Goal: Answer question/provide support: Share knowledge or assist other users

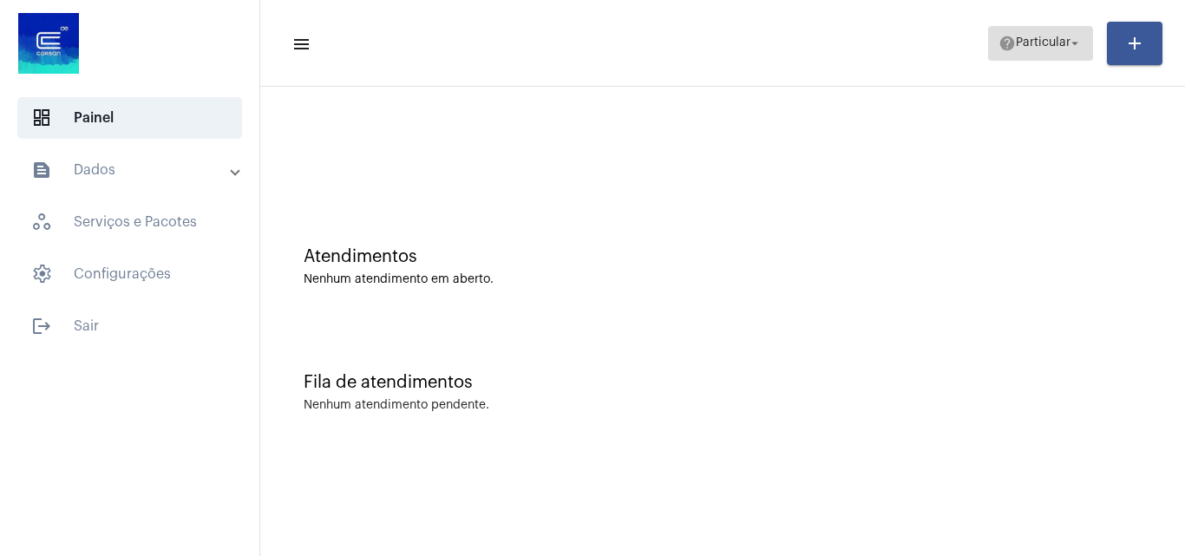
click at [1052, 51] on span "help Particular arrow_drop_down" at bounding box center [1040, 42] width 84 height 31
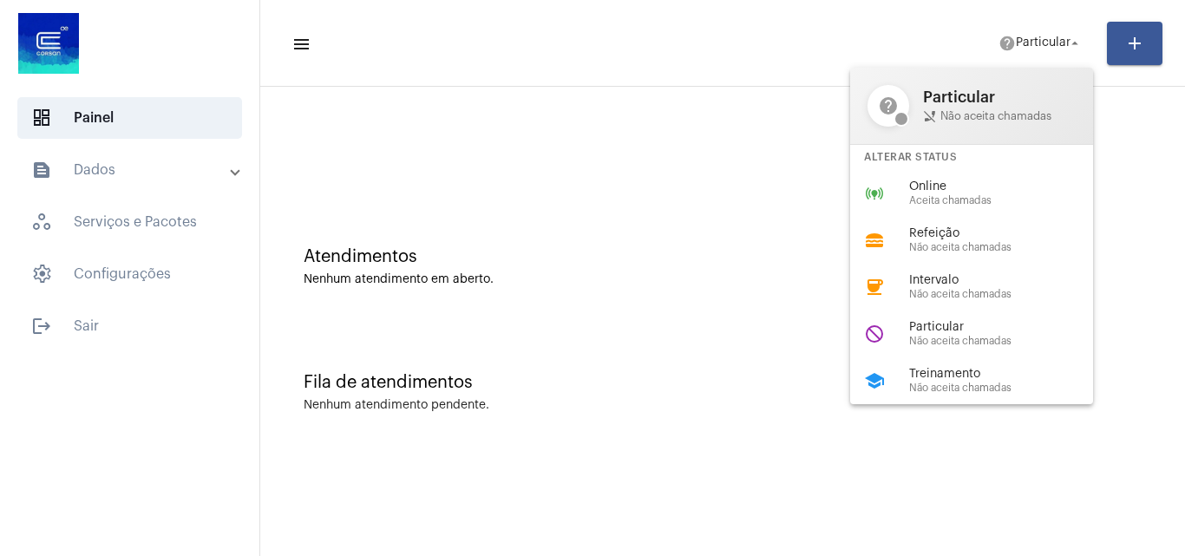
click at [778, 183] on div at bounding box center [592, 278] width 1185 height 556
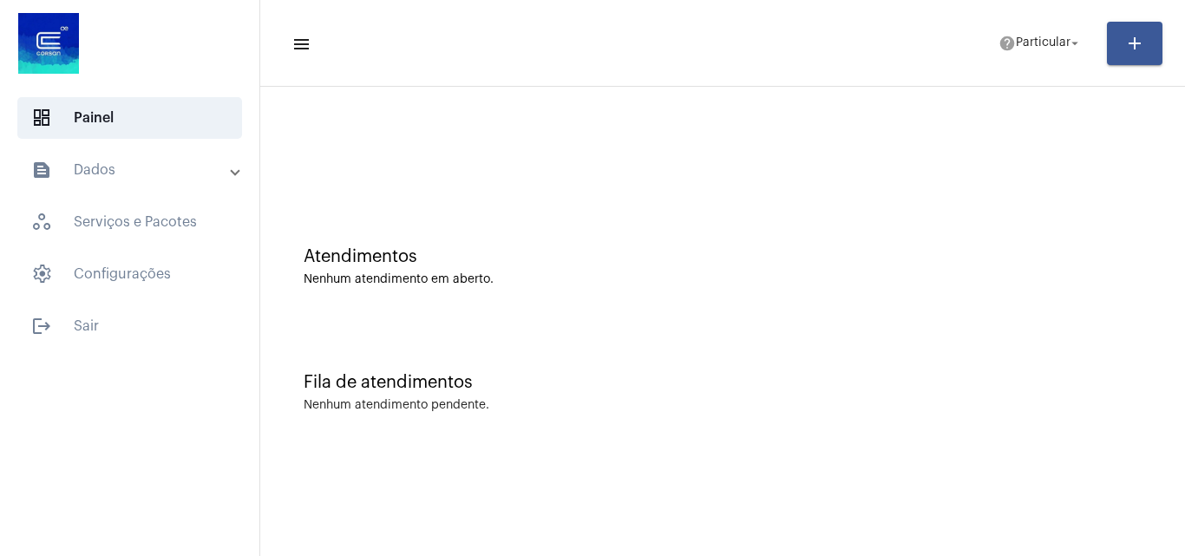
click at [1105, 56] on app-status-menu "help Particular arrow_drop_down" at bounding box center [1047, 43] width 119 height 35
click at [1079, 49] on mat-icon "arrow_drop_down" at bounding box center [1075, 44] width 16 height 16
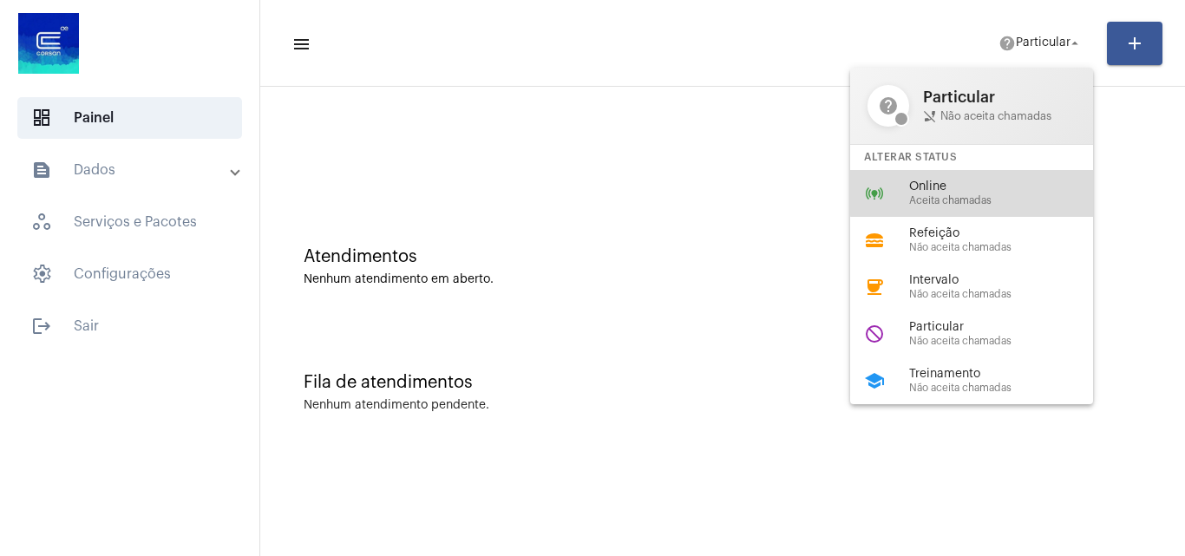
click at [983, 182] on span "Online" at bounding box center [1008, 186] width 198 height 13
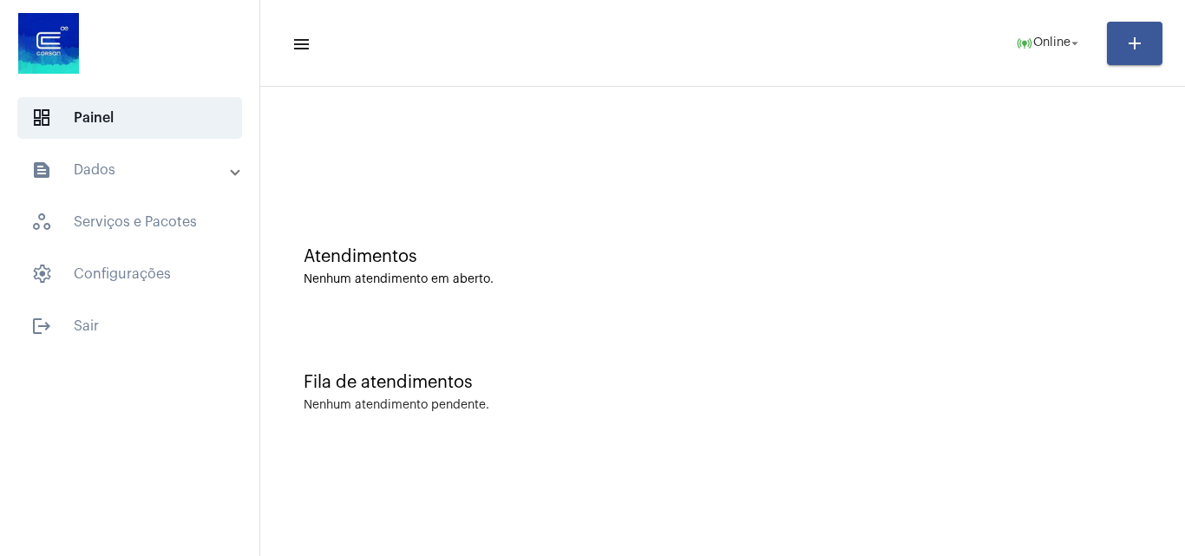
click at [776, 139] on div at bounding box center [722, 145] width 907 height 100
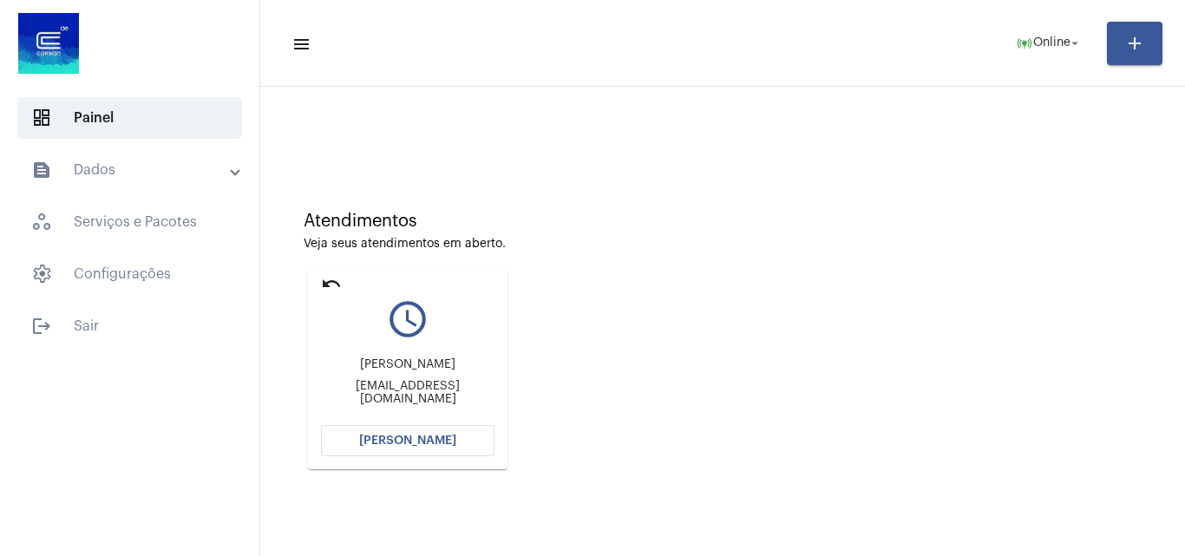
scroll to position [122, 0]
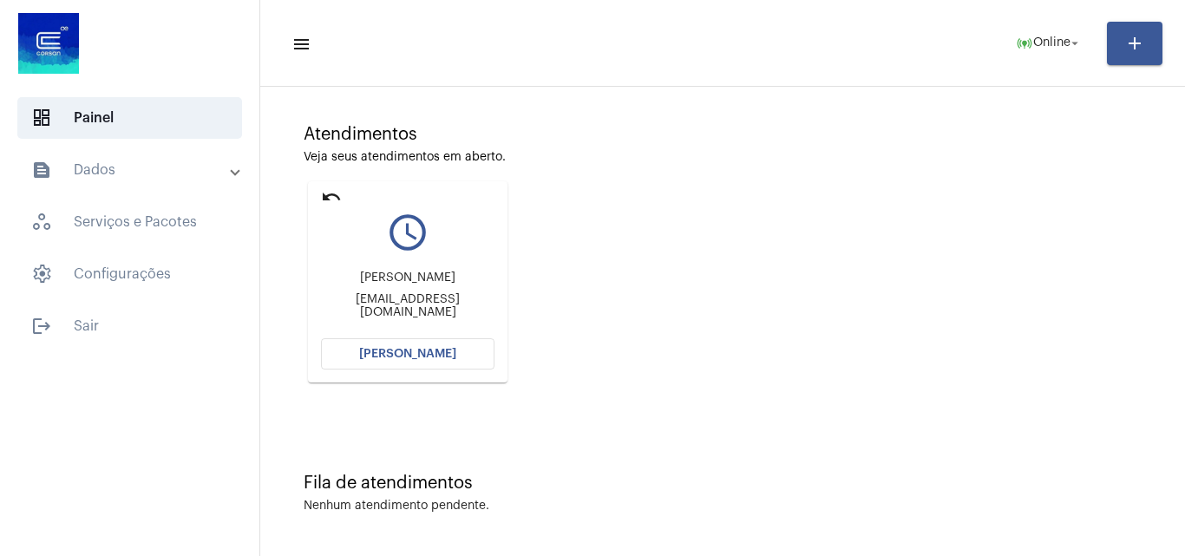
click at [446, 349] on span "[PERSON_NAME]" at bounding box center [407, 354] width 97 height 12
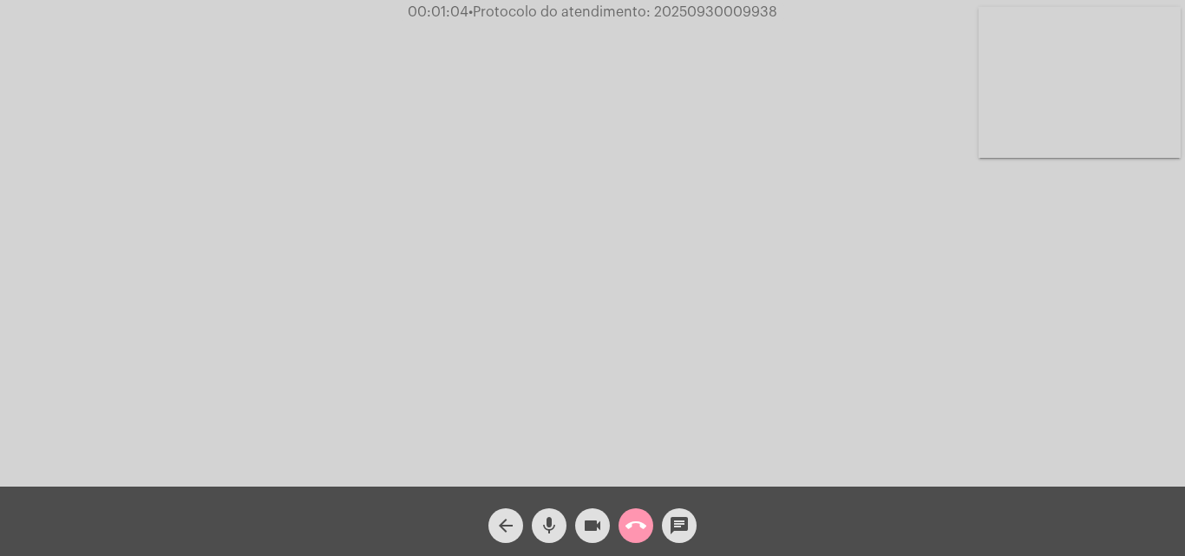
click at [638, 527] on mat-icon "call_end" at bounding box center [635, 525] width 21 height 21
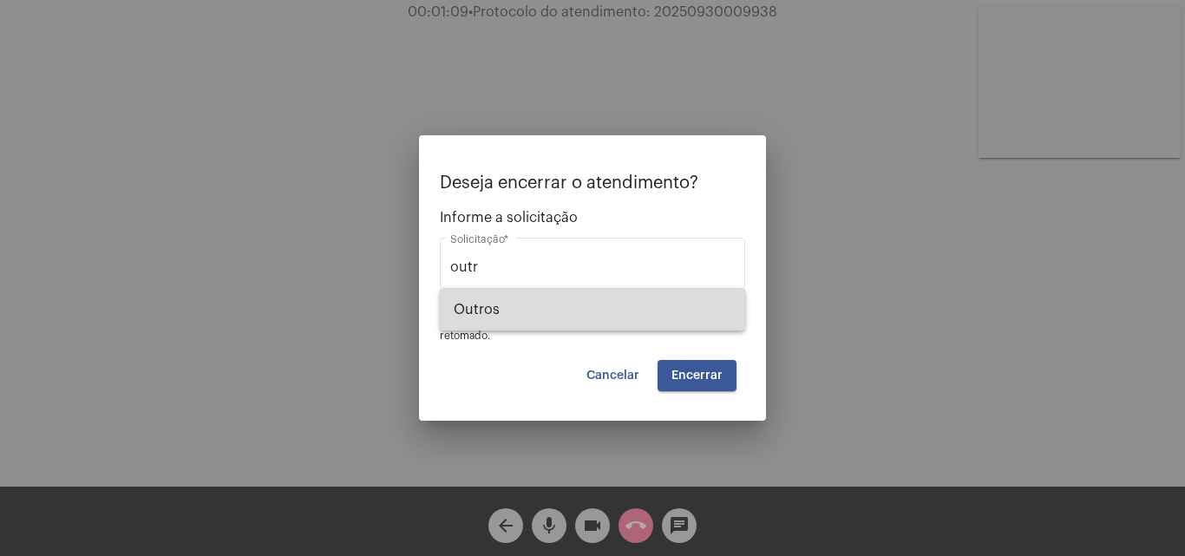
click at [688, 300] on span "Outros" at bounding box center [593, 310] width 278 height 42
type input "Outros"
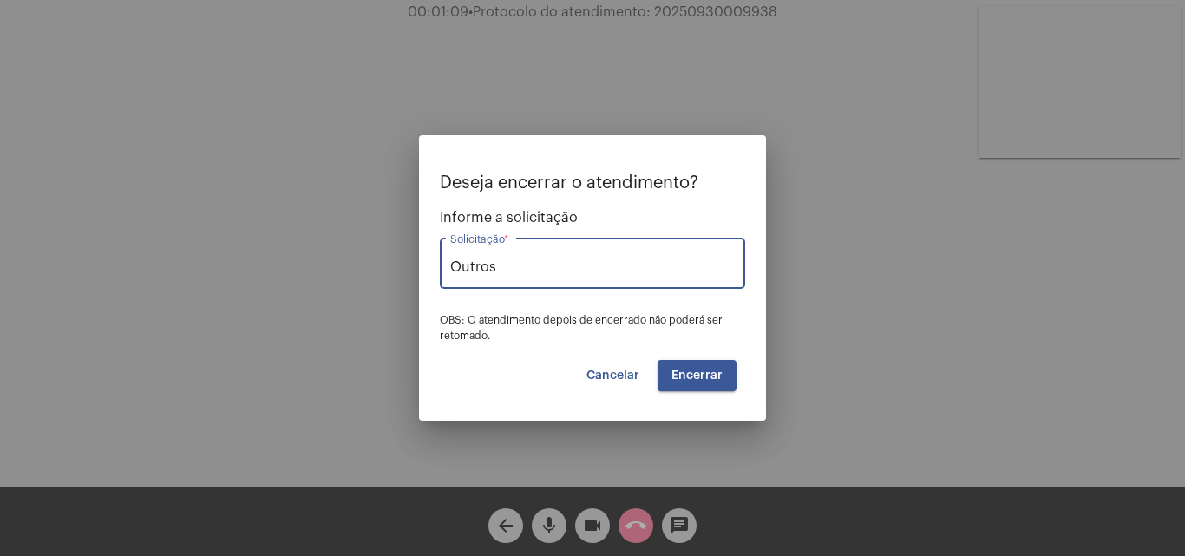
click at [697, 383] on button "Encerrar" at bounding box center [697, 375] width 79 height 31
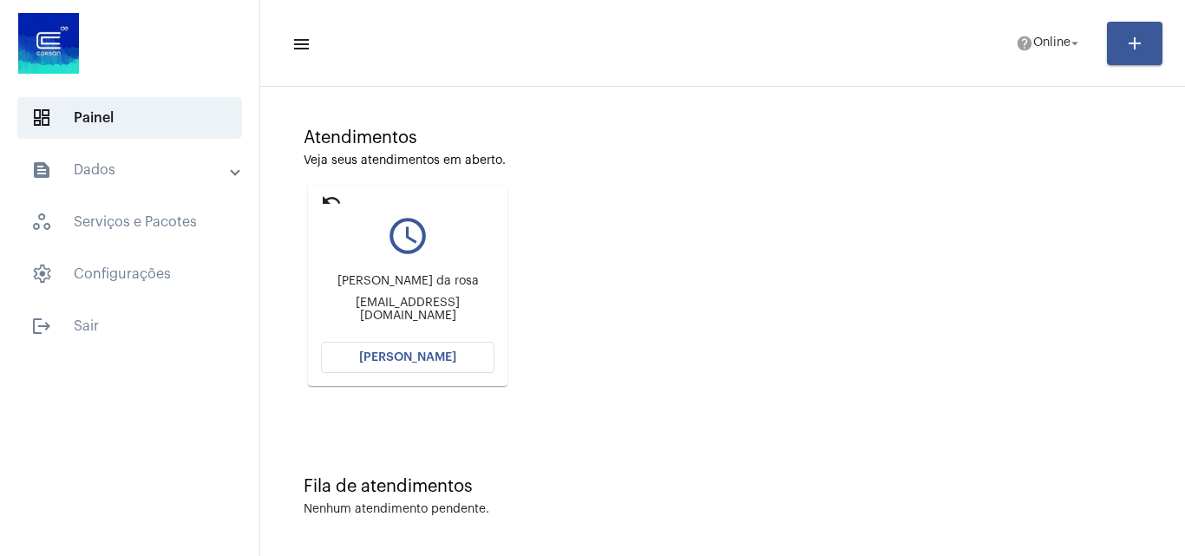
scroll to position [122, 0]
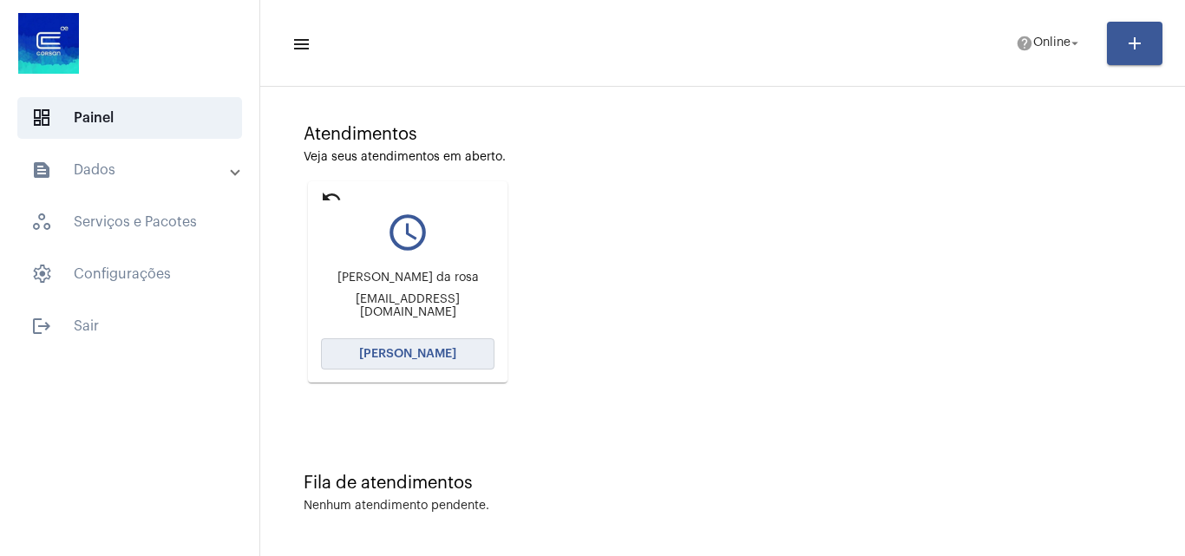
click at [436, 350] on span "[PERSON_NAME]" at bounding box center [407, 354] width 97 height 12
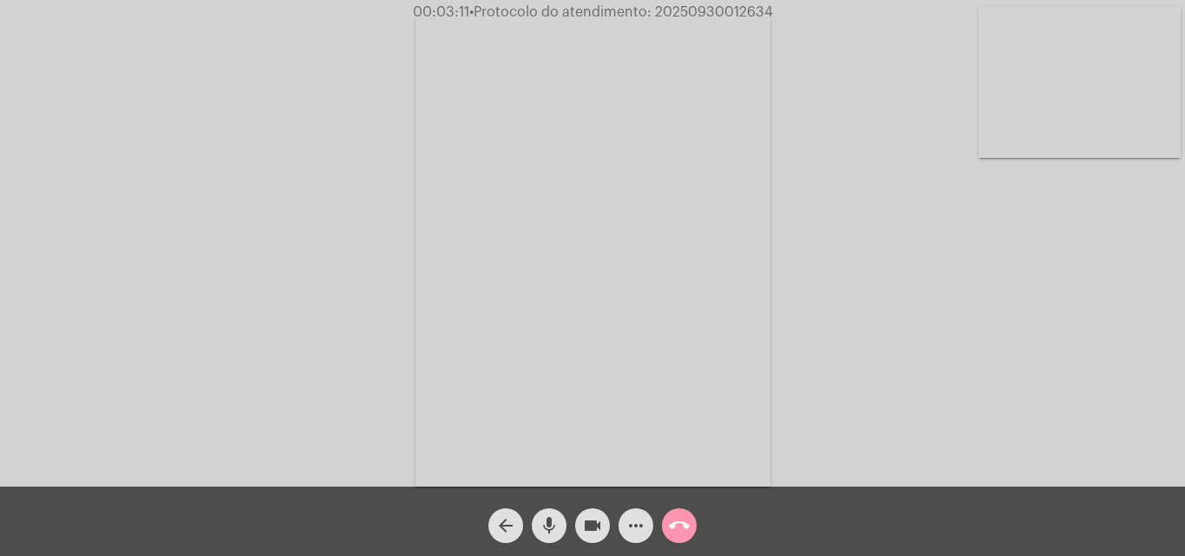
click at [607, 519] on button "videocam" at bounding box center [592, 525] width 35 height 35
click at [556, 527] on mat-icon "mic" at bounding box center [549, 525] width 21 height 21
click at [590, 527] on mat-icon "videocam_off" at bounding box center [592, 525] width 21 height 21
click at [553, 522] on mat-icon "mic_off" at bounding box center [549, 525] width 21 height 21
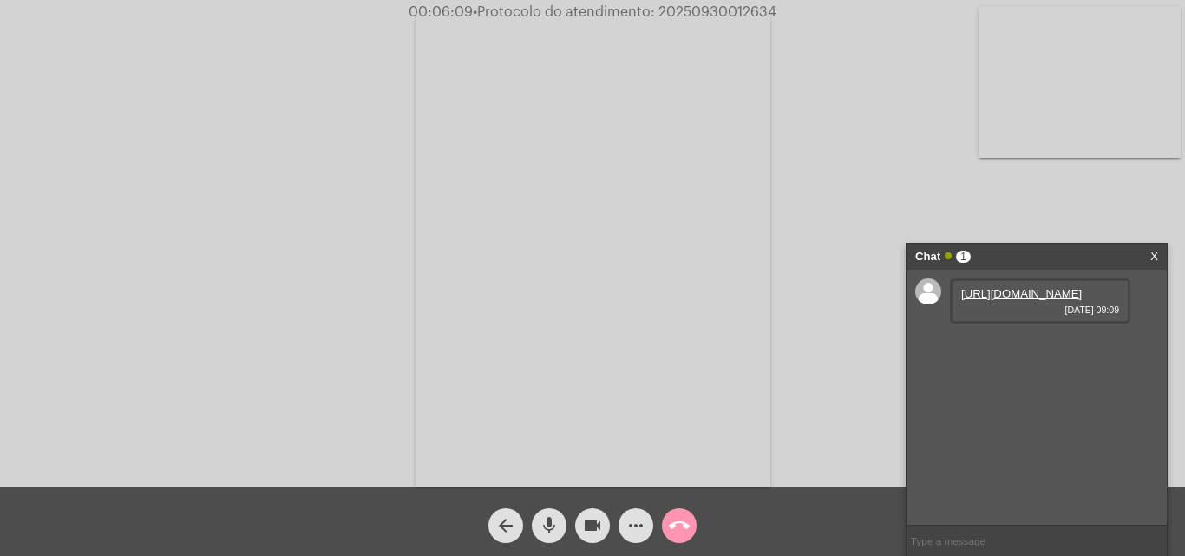
click at [603, 526] on button "videocam" at bounding box center [592, 525] width 35 height 35
click at [600, 526] on mat-icon "videocam_off" at bounding box center [592, 525] width 21 height 21
click at [598, 526] on mat-icon "videocam" at bounding box center [592, 525] width 21 height 21
click at [545, 526] on mat-icon "mic" at bounding box center [549, 525] width 21 height 21
click at [1061, 300] on link "[URL][DOMAIN_NAME]" at bounding box center [1021, 293] width 121 height 13
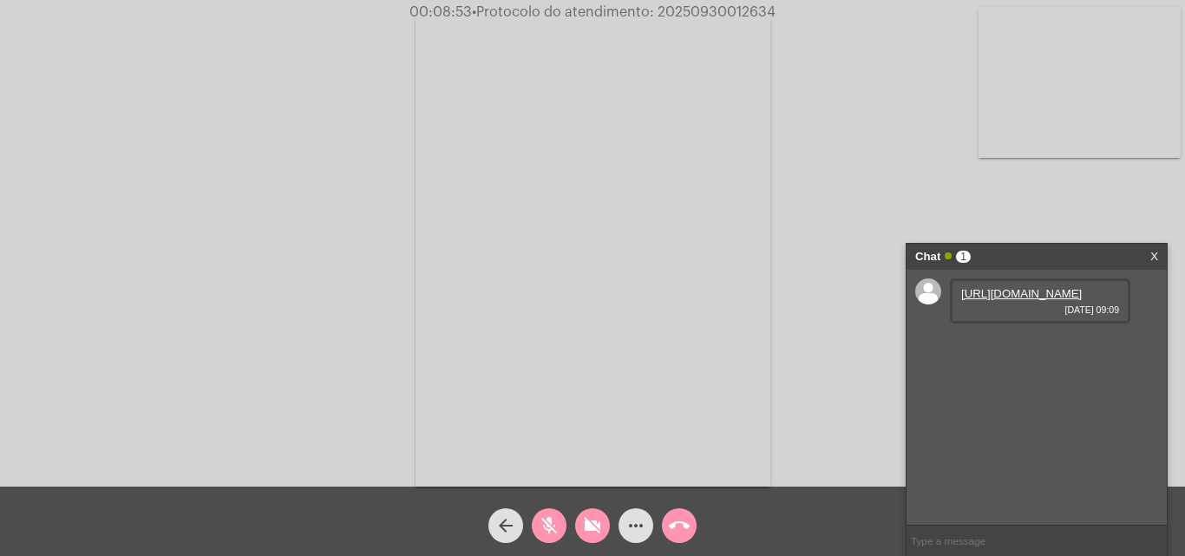
click at [599, 517] on mat-icon "videocam_off" at bounding box center [592, 525] width 21 height 21
click at [562, 531] on button "mic_off" at bounding box center [549, 525] width 35 height 35
click at [593, 534] on mat-icon "videocam" at bounding box center [592, 525] width 21 height 21
click at [552, 531] on mat-icon "mic" at bounding box center [549, 525] width 21 height 21
click at [597, 533] on mat-icon "videocam_off" at bounding box center [592, 525] width 21 height 21
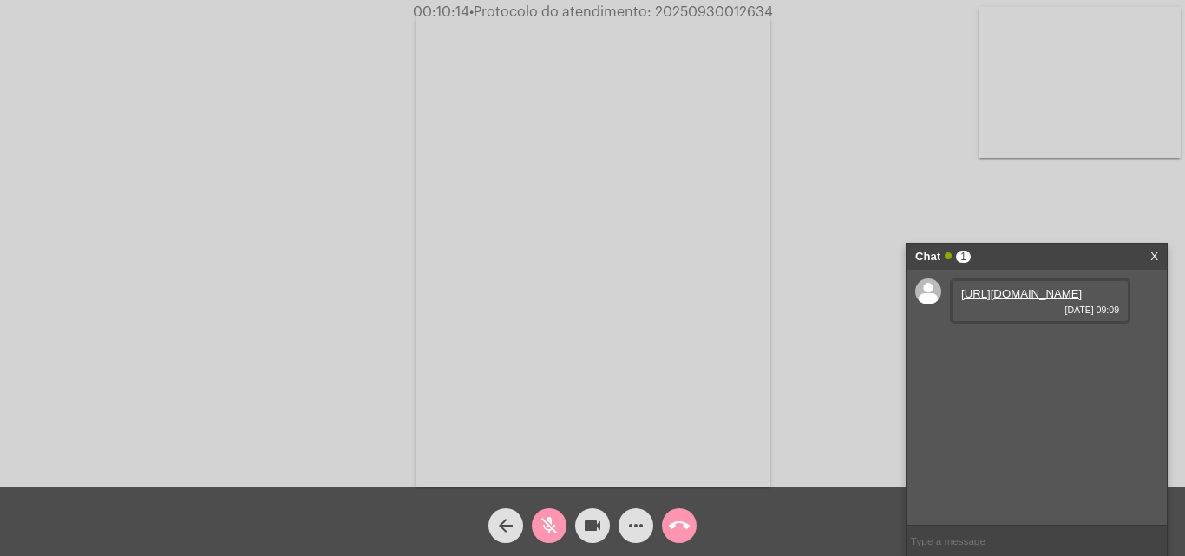
click at [553, 540] on span "mic_off" at bounding box center [549, 525] width 21 height 35
click at [600, 526] on mat-icon "videocam" at bounding box center [592, 525] width 21 height 21
click at [560, 521] on button "mic" at bounding box center [549, 525] width 35 height 35
click at [594, 518] on mat-icon "videocam_off" at bounding box center [592, 525] width 21 height 21
click at [539, 539] on span "mic_off" at bounding box center [549, 525] width 21 height 35
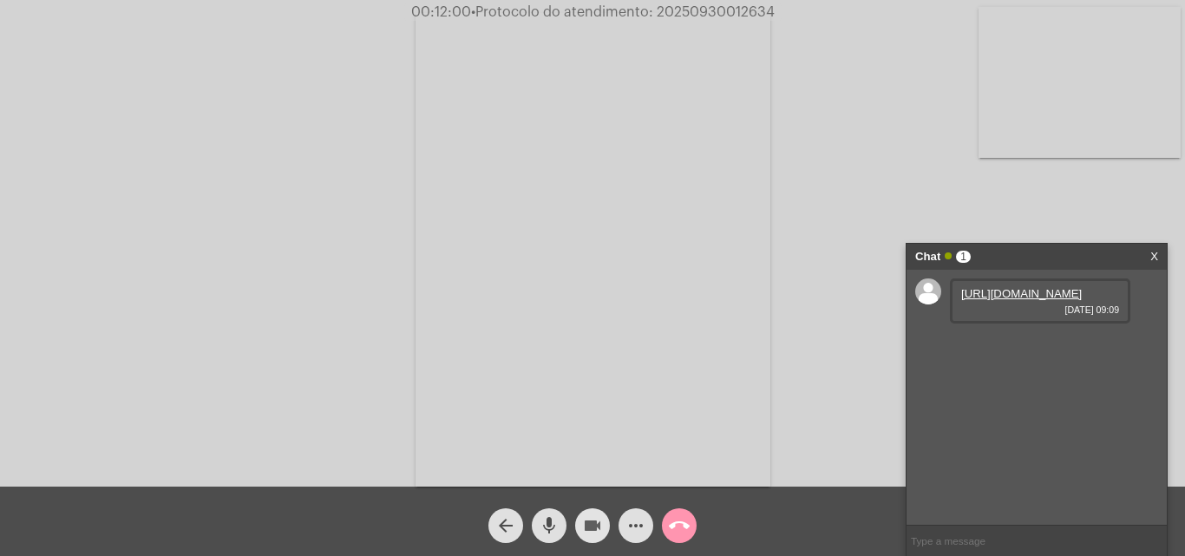
click at [584, 529] on mat-icon "videocam" at bounding box center [592, 525] width 21 height 21
click at [555, 530] on mat-icon "mic" at bounding box center [549, 525] width 21 height 21
click at [592, 519] on mat-icon "videocam_off" at bounding box center [592, 525] width 21 height 21
click at [560, 523] on button "mic_off" at bounding box center [549, 525] width 35 height 35
click at [589, 536] on mat-icon "videocam" at bounding box center [592, 525] width 21 height 21
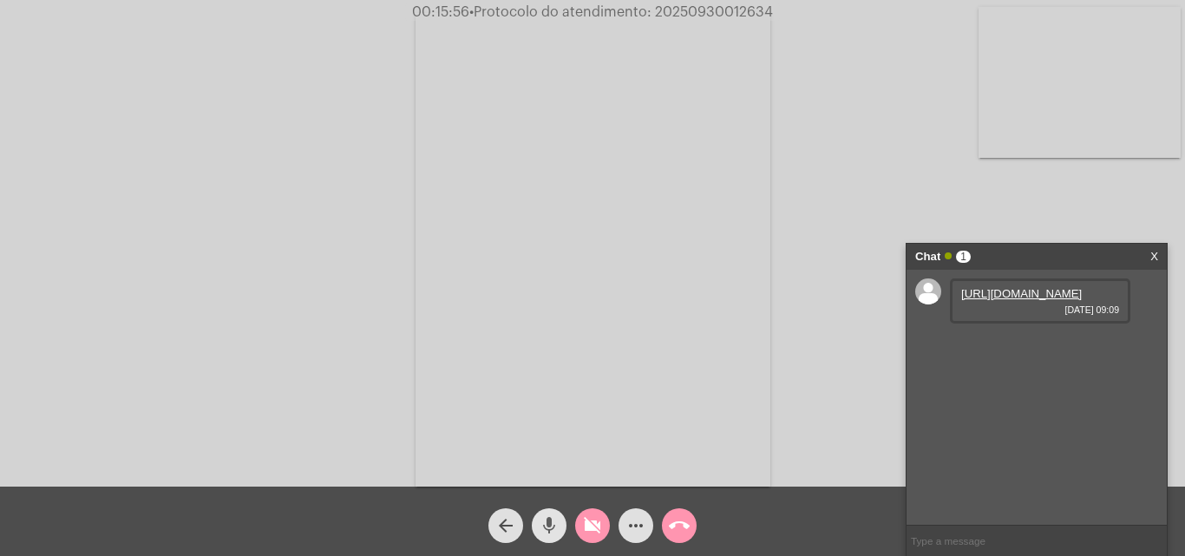
click at [564, 528] on button "mic" at bounding box center [549, 525] width 35 height 35
click at [599, 521] on mat-icon "videocam_off" at bounding box center [592, 525] width 21 height 21
click at [556, 521] on mat-icon "mic_off" at bounding box center [549, 525] width 21 height 21
click at [553, 531] on mat-icon "mic" at bounding box center [549, 525] width 21 height 21
click at [602, 521] on mat-icon "videocam" at bounding box center [592, 525] width 21 height 21
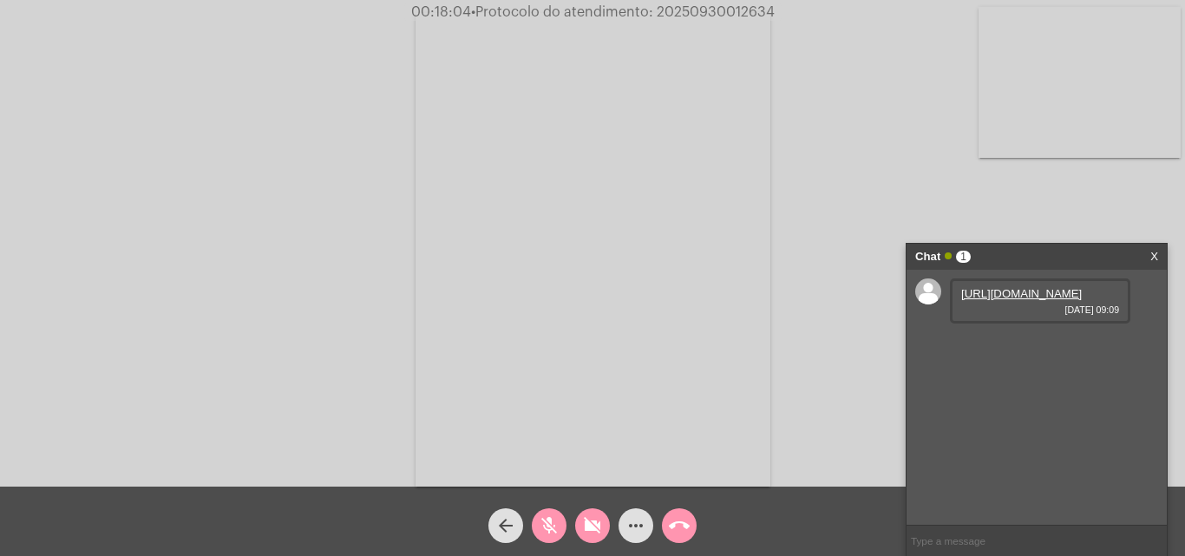
click at [684, 521] on mat-icon "call_end" at bounding box center [679, 525] width 21 height 21
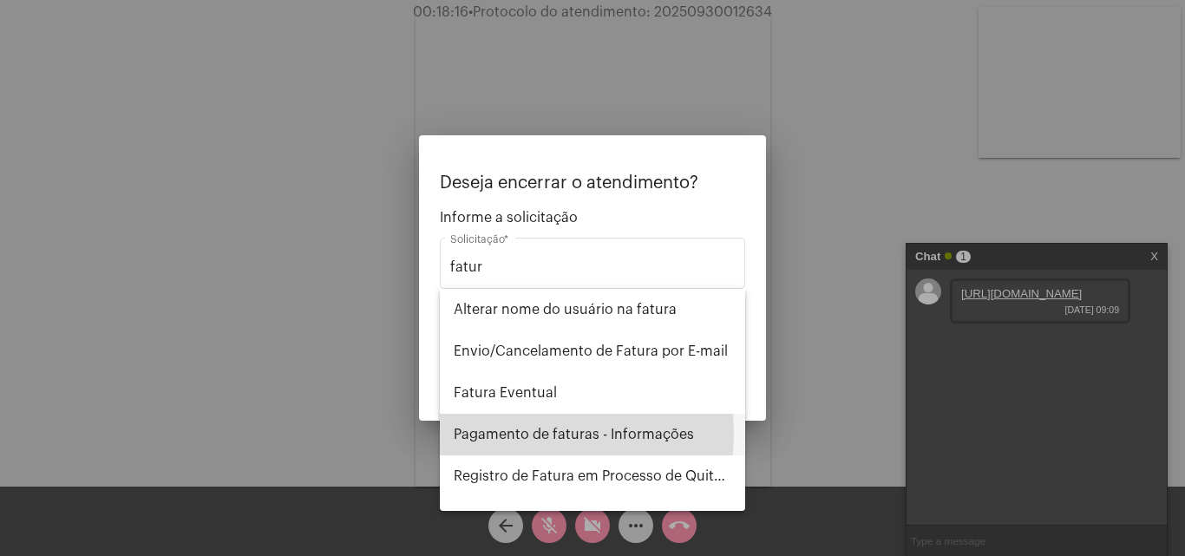
click at [563, 434] on span "Pagamento de faturas - Informações" at bounding box center [593, 435] width 278 height 42
type input "Pagamento de faturas - Informações"
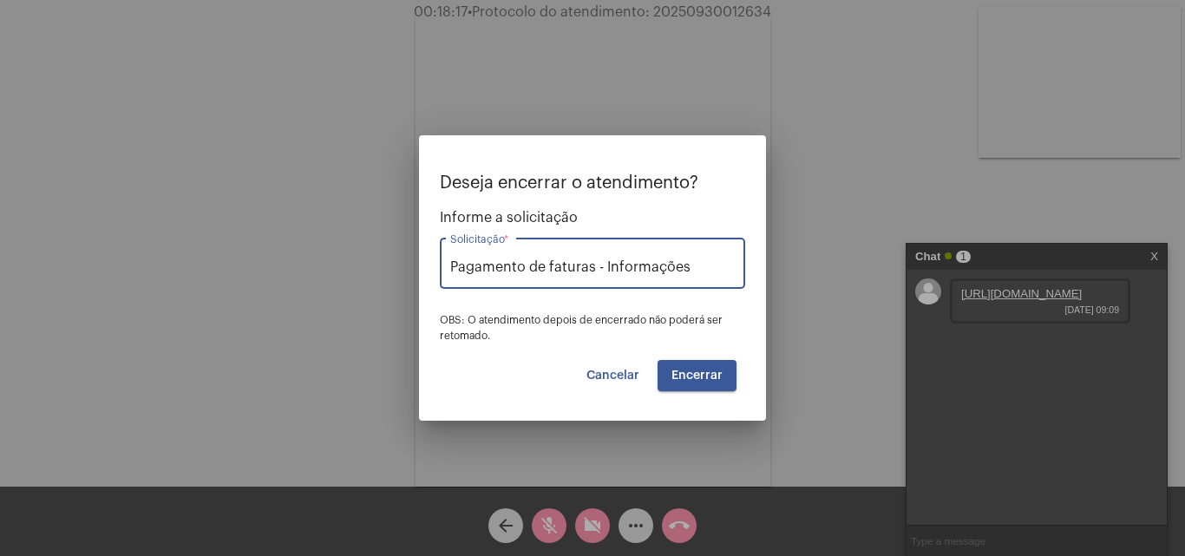
click at [684, 386] on button "Encerrar" at bounding box center [697, 375] width 79 height 31
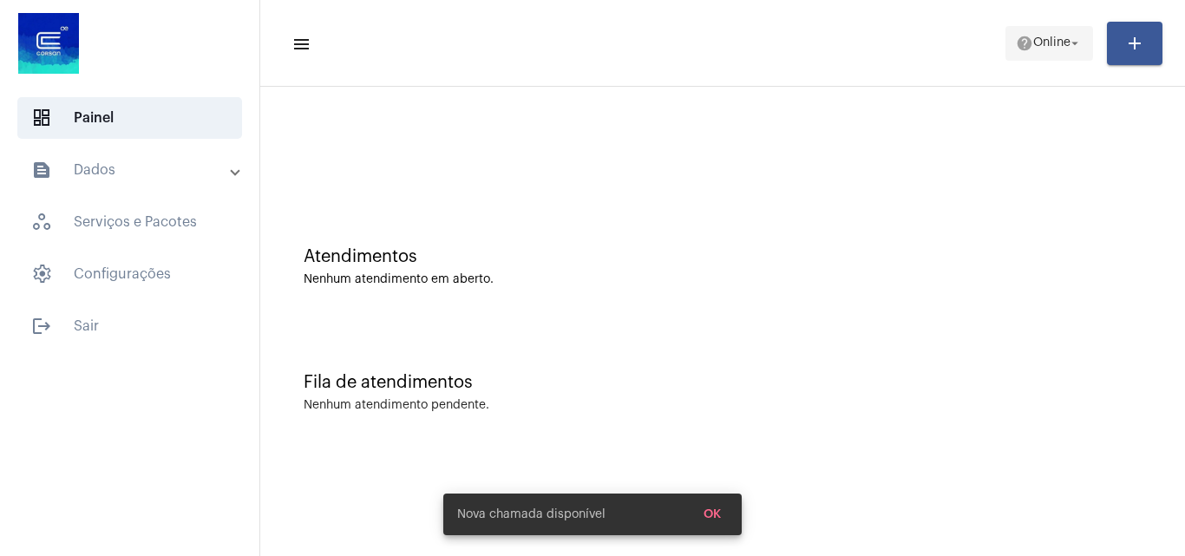
click at [1050, 40] on span "Online" at bounding box center [1051, 43] width 37 height 12
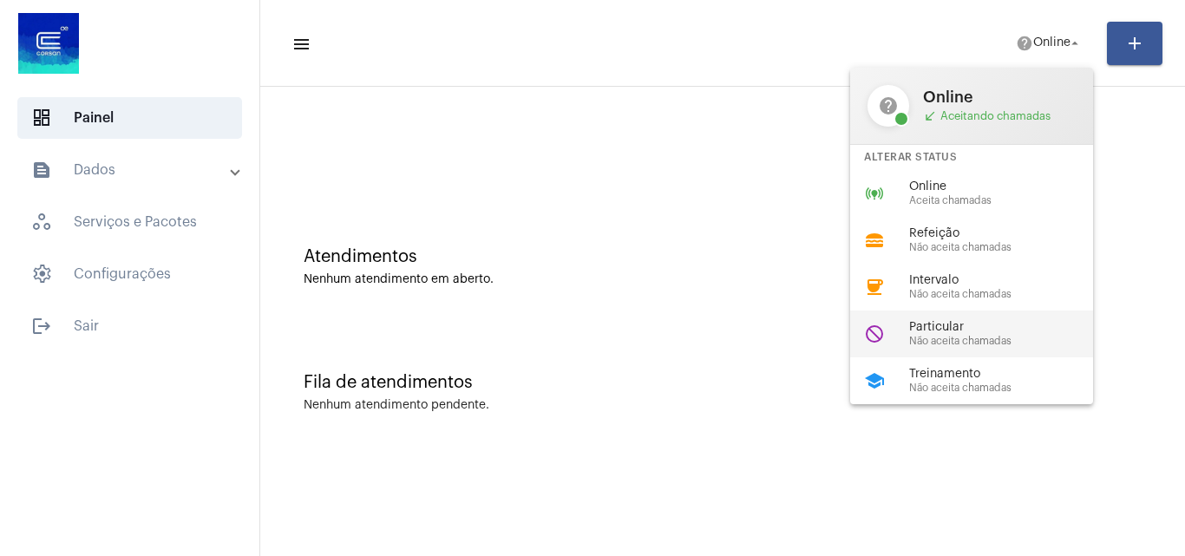
click at [953, 328] on span "Particular" at bounding box center [1008, 327] width 198 height 13
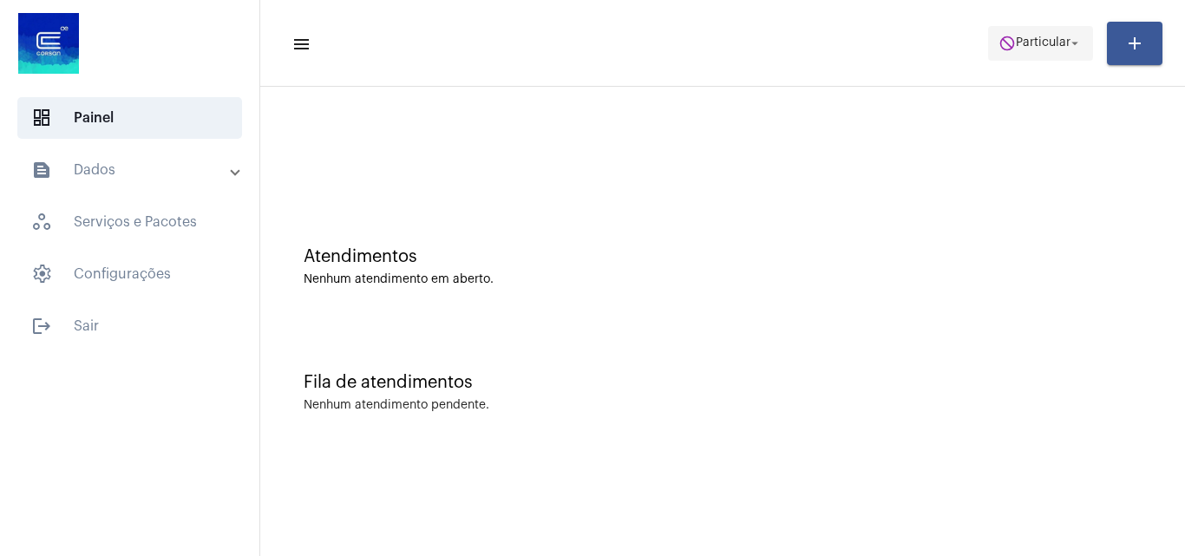
click at [1049, 50] on span "do_not_disturb Particular arrow_drop_down" at bounding box center [1040, 42] width 84 height 31
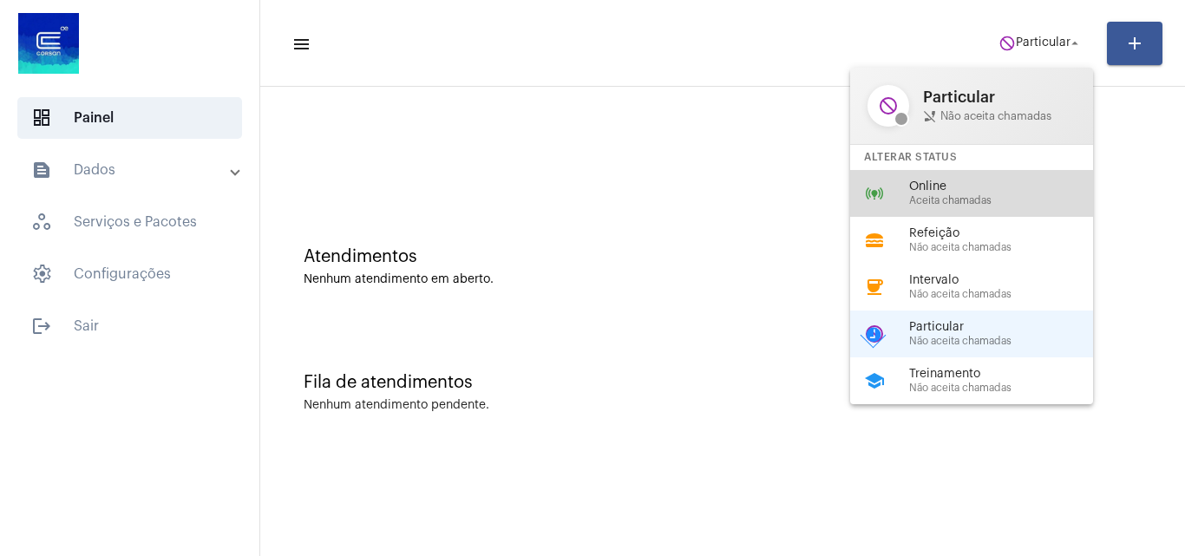
click at [1004, 176] on div "online_prediction Online Aceita chamadas" at bounding box center [985, 193] width 271 height 47
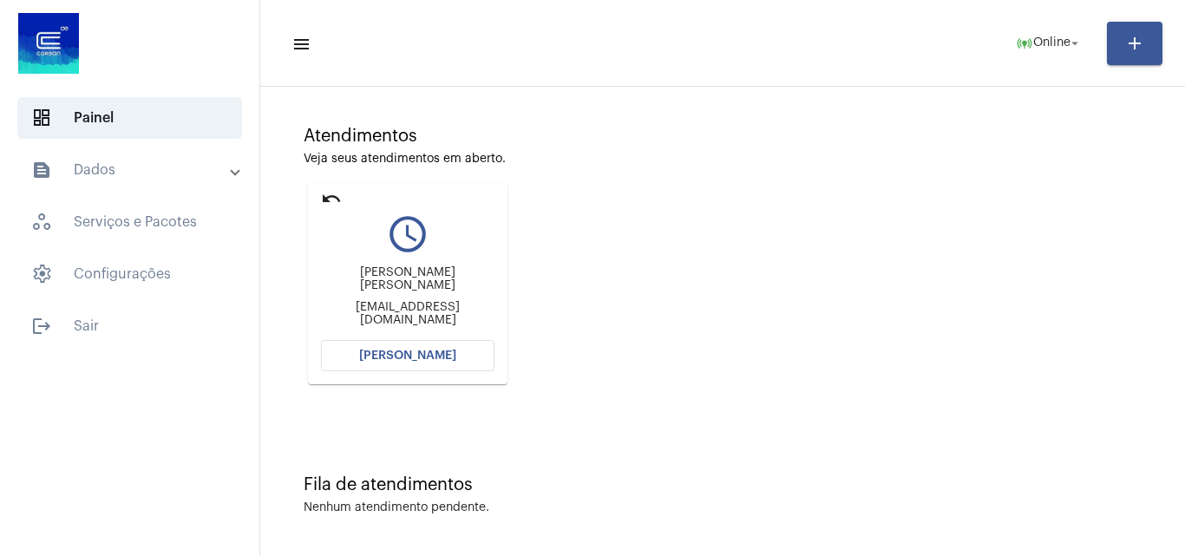
scroll to position [122, 0]
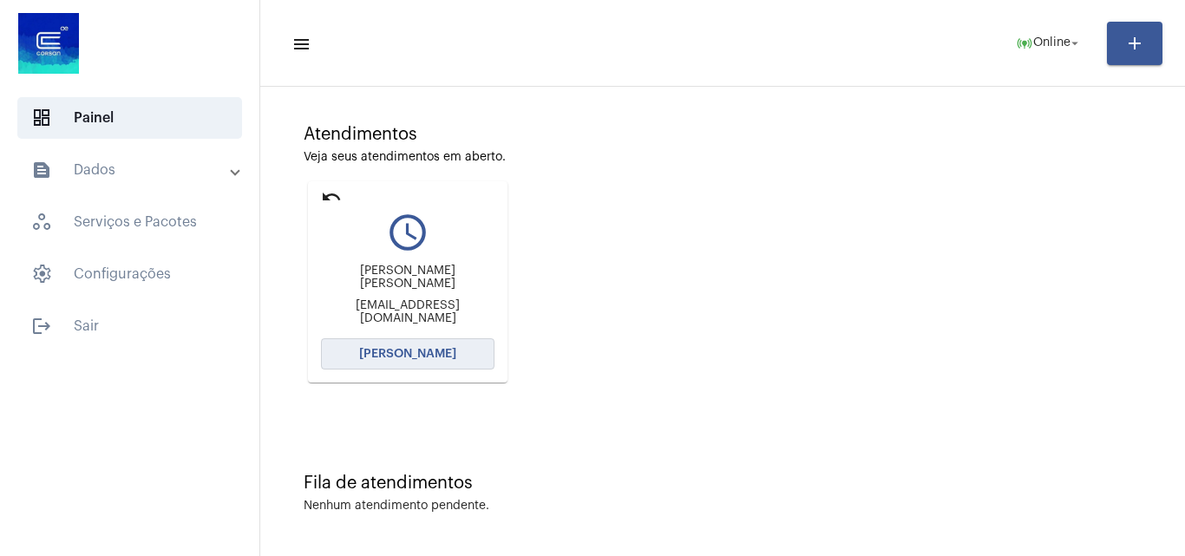
click at [413, 357] on span "[PERSON_NAME]" at bounding box center [407, 354] width 97 height 12
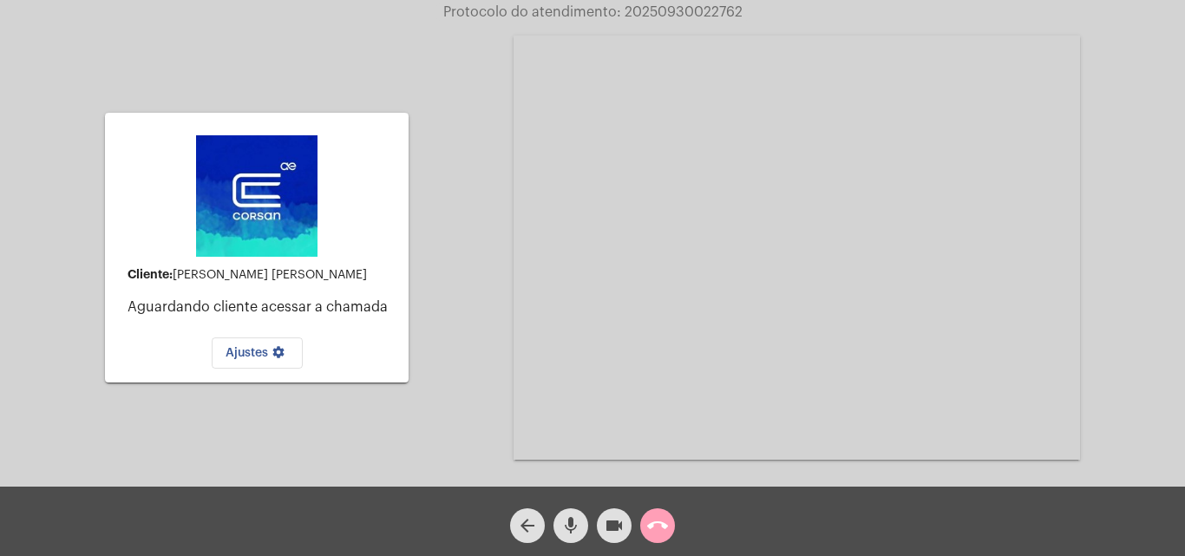
click at [653, 527] on mat-icon "call_end" at bounding box center [657, 525] width 21 height 21
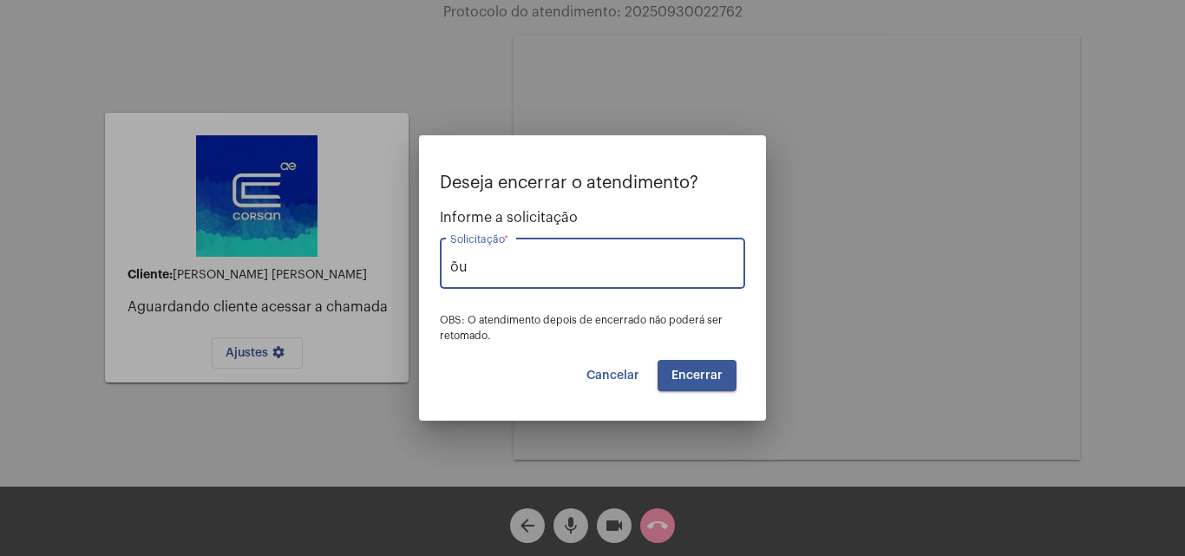
type input "õ"
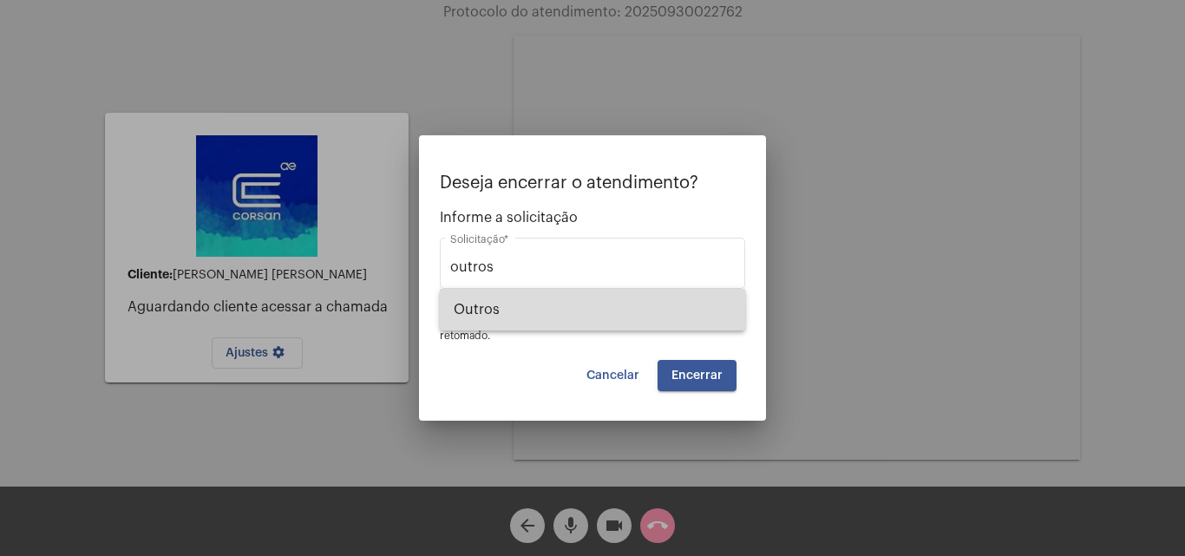
click at [582, 325] on span "Outros" at bounding box center [593, 310] width 278 height 42
type input "Outros"
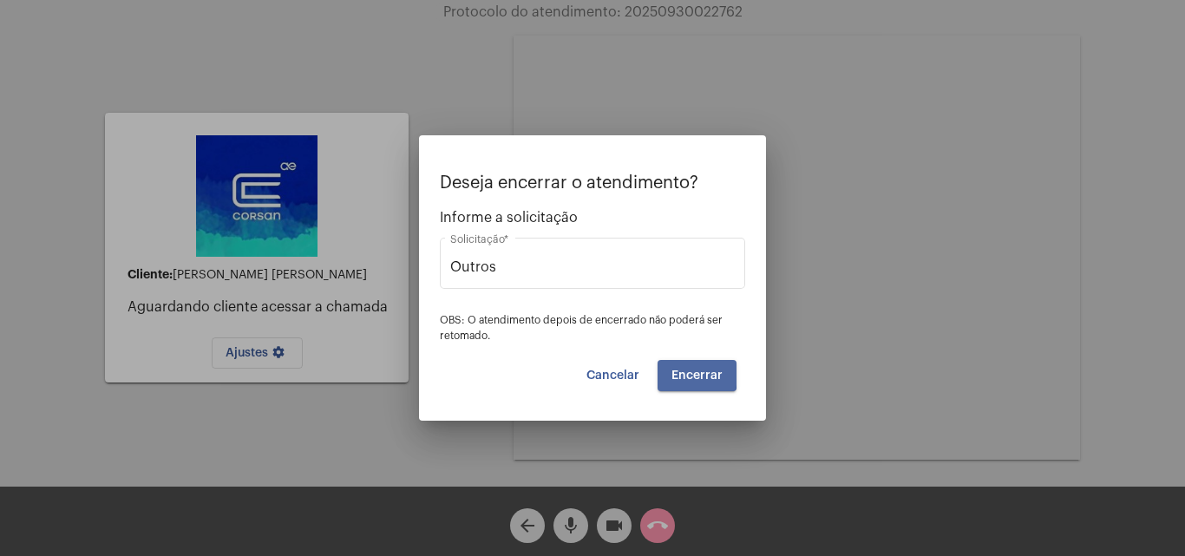
click at [682, 371] on span "Encerrar" at bounding box center [696, 376] width 51 height 12
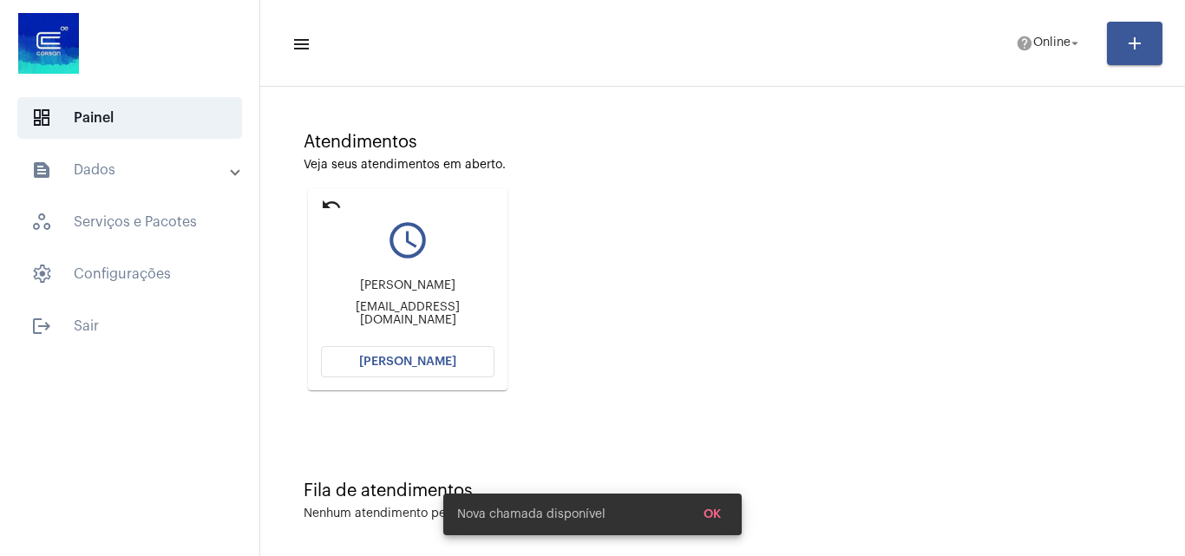
scroll to position [122, 0]
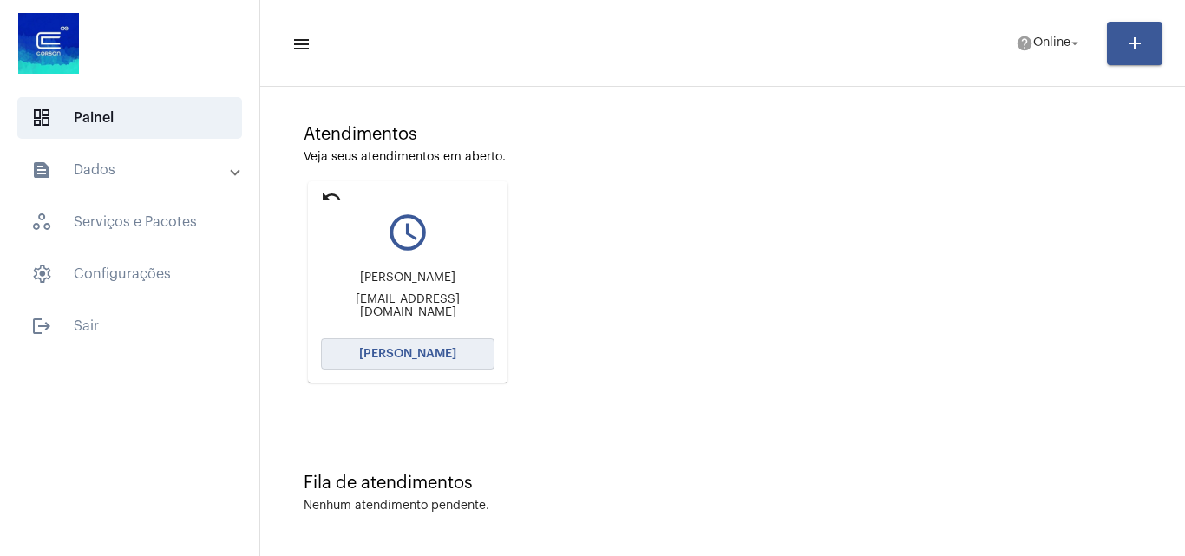
click at [399, 341] on button "[PERSON_NAME]" at bounding box center [408, 353] width 174 height 31
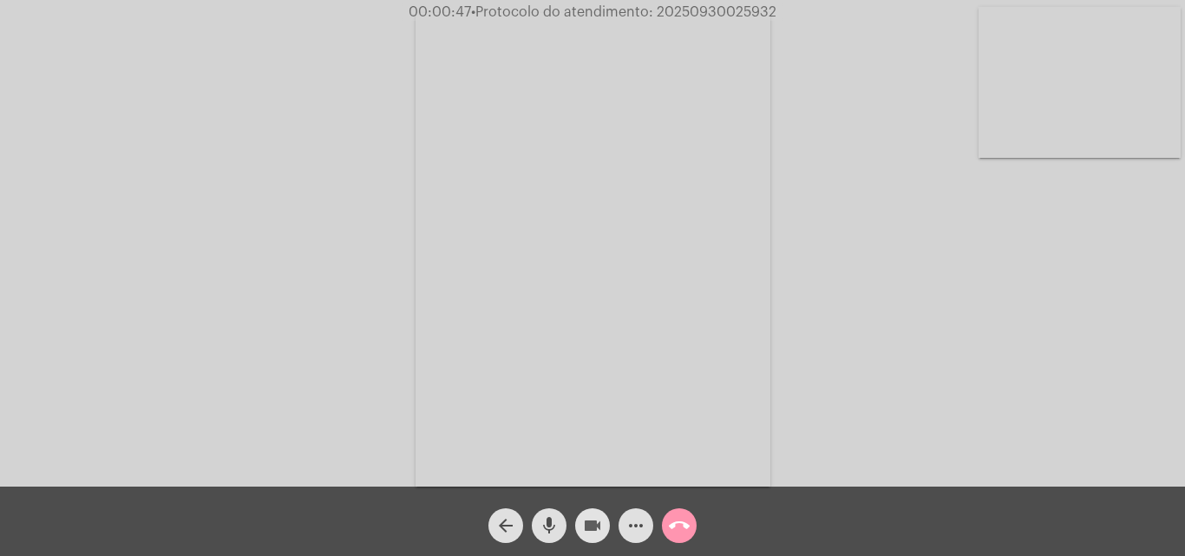
click at [580, 520] on button "videocam" at bounding box center [592, 525] width 35 height 35
click at [566, 522] on button "mic" at bounding box center [549, 525] width 35 height 35
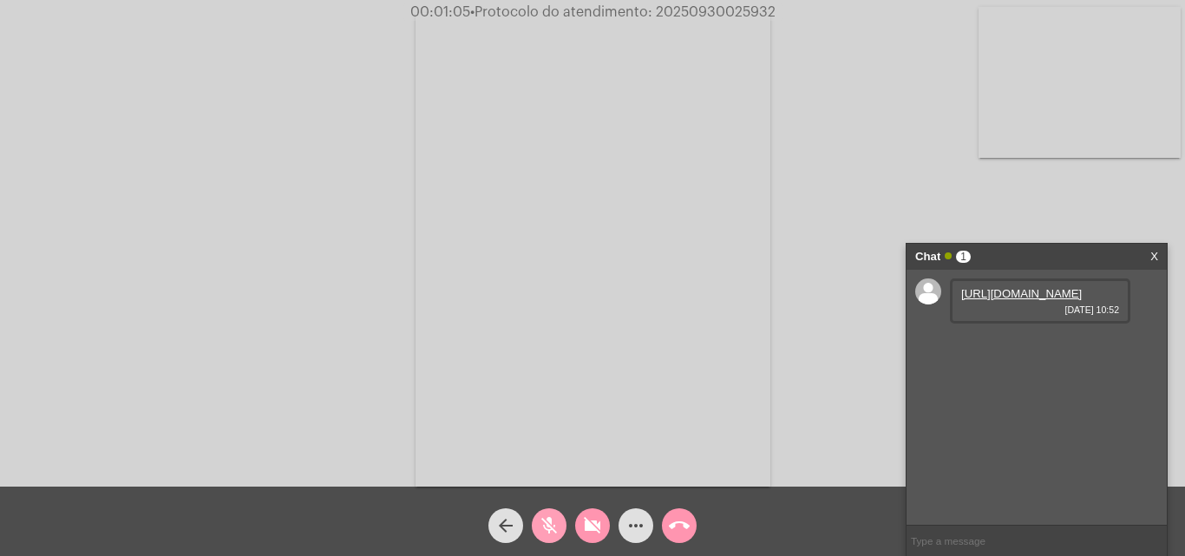
click at [543, 518] on mat-icon "mic_off" at bounding box center [549, 525] width 21 height 21
click at [592, 519] on mat-icon "videocam_off" at bounding box center [592, 525] width 21 height 21
click at [1082, 300] on link "[URL][DOMAIN_NAME]" at bounding box center [1021, 293] width 121 height 13
click at [594, 524] on mat-icon "videocam" at bounding box center [592, 525] width 21 height 21
click at [564, 525] on button "mic" at bounding box center [549, 525] width 35 height 35
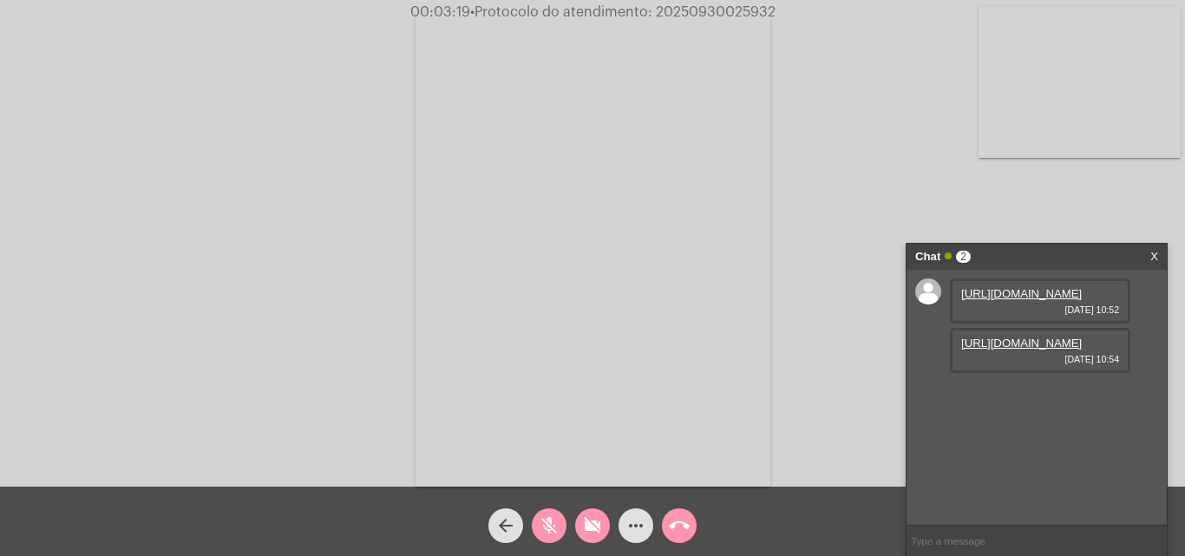
click at [1064, 350] on link "[URL][DOMAIN_NAME]" at bounding box center [1021, 343] width 121 height 13
click at [597, 526] on mat-icon "videocam_off" at bounding box center [592, 525] width 21 height 21
click at [547, 534] on mat-icon "mic_off" at bounding box center [549, 525] width 21 height 21
click at [1082, 350] on link "[URL][DOMAIN_NAME]" at bounding box center [1021, 343] width 121 height 13
click at [1025, 129] on video at bounding box center [1080, 82] width 202 height 151
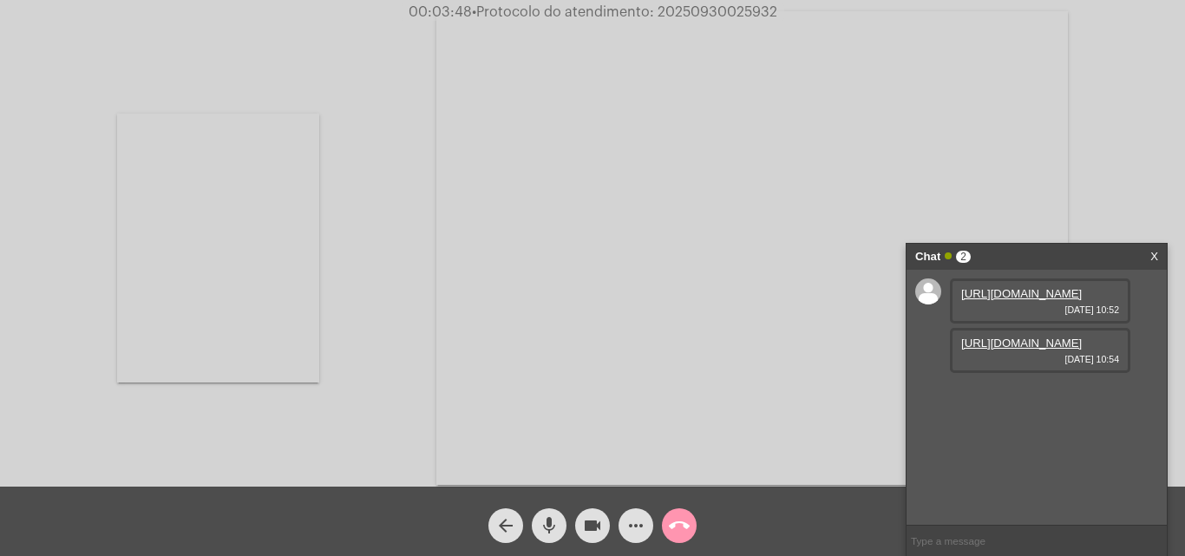
click at [268, 262] on video at bounding box center [218, 248] width 202 height 269
click at [1074, 350] on link "[URL][DOMAIN_NAME]" at bounding box center [1021, 343] width 121 height 13
click at [1051, 300] on link "[URL][DOMAIN_NAME]" at bounding box center [1021, 293] width 121 height 13
click at [1050, 350] on link "[URL][DOMAIN_NAME]" at bounding box center [1021, 343] width 121 height 13
click at [1081, 399] on link "[URL][DOMAIN_NAME]" at bounding box center [1021, 392] width 121 height 13
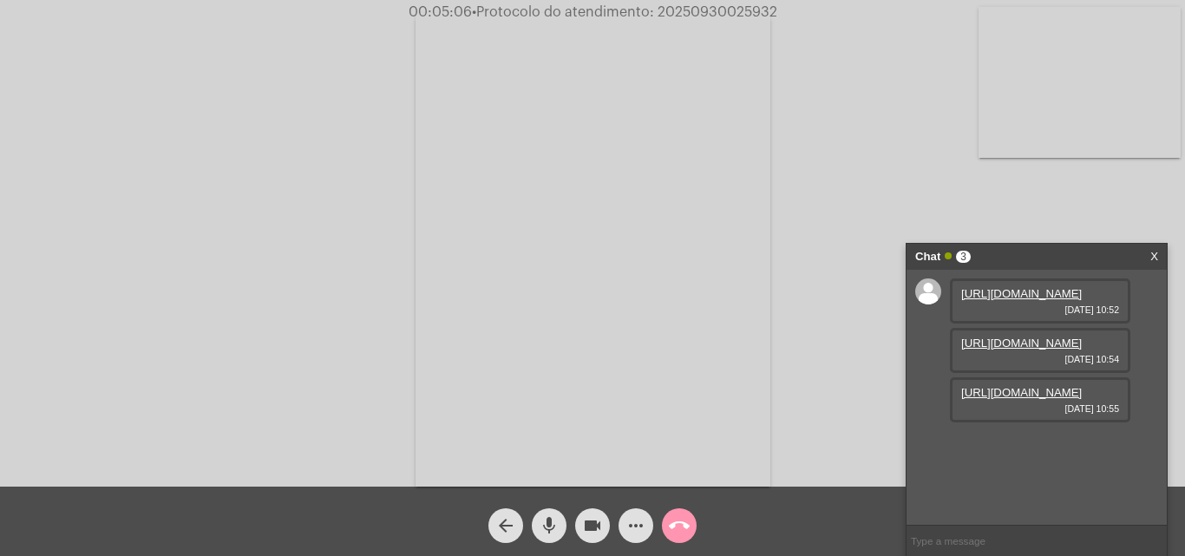
scroll to position [15, 0]
click at [598, 522] on mat-icon "videocam" at bounding box center [592, 525] width 21 height 21
click at [546, 517] on mat-icon "mic" at bounding box center [549, 525] width 21 height 21
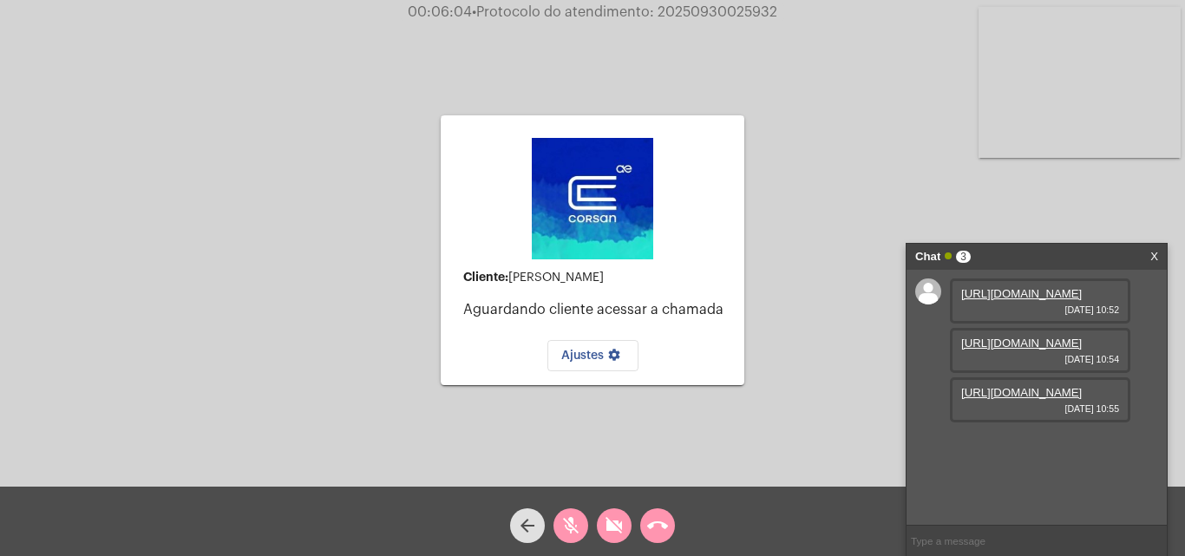
click at [611, 505] on div "videocam_off" at bounding box center [614, 521] width 43 height 43
click at [611, 507] on div "videocam" at bounding box center [614, 521] width 43 height 43
click at [608, 508] on span "videocam_off" at bounding box center [614, 525] width 21 height 35
click at [563, 525] on mat-icon "mic_off" at bounding box center [570, 525] width 21 height 21
click at [581, 527] on button "mic" at bounding box center [570, 525] width 35 height 35
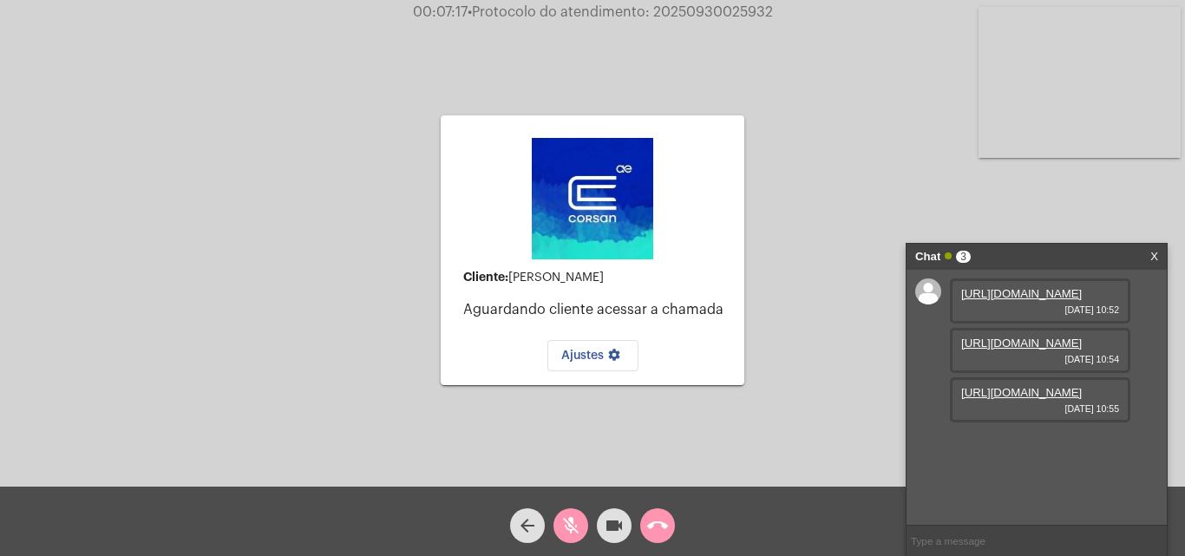
click at [605, 533] on mat-icon "videocam" at bounding box center [614, 525] width 21 height 21
click at [674, 518] on div "call_end" at bounding box center [657, 521] width 43 height 43
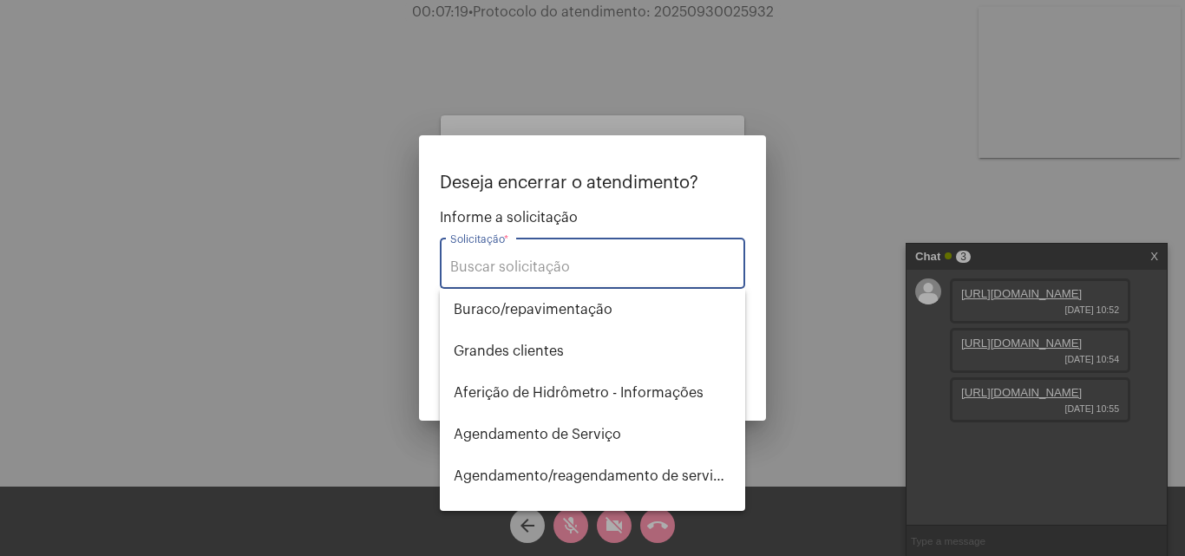
click at [564, 258] on div "Solicitação *" at bounding box center [592, 261] width 285 height 55
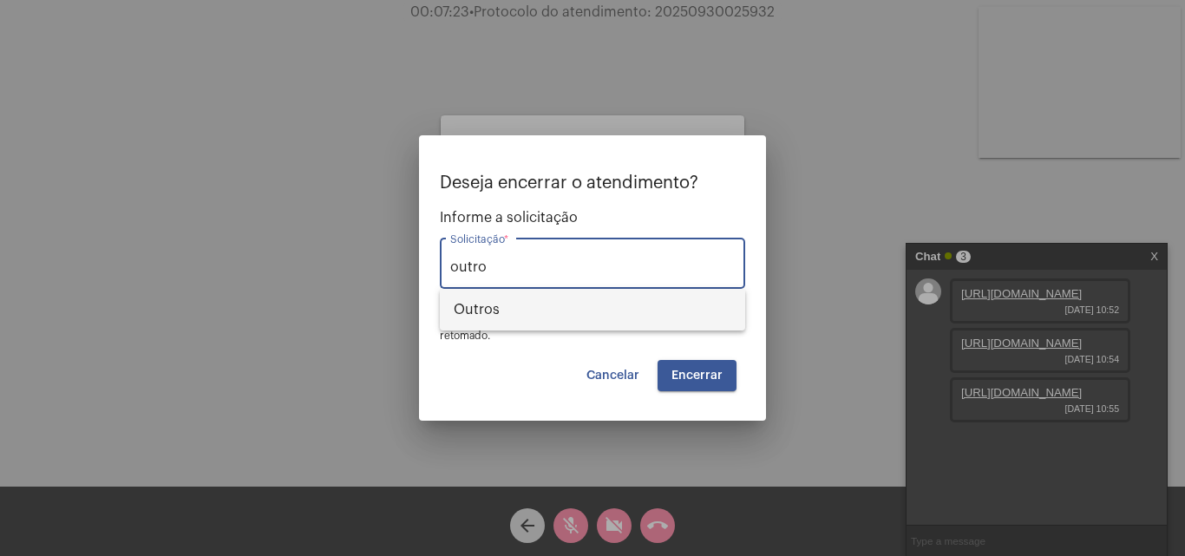
click at [663, 304] on span "Outros" at bounding box center [593, 310] width 278 height 42
type input "Outros"
click at [694, 370] on span "Encerrar" at bounding box center [696, 376] width 51 height 12
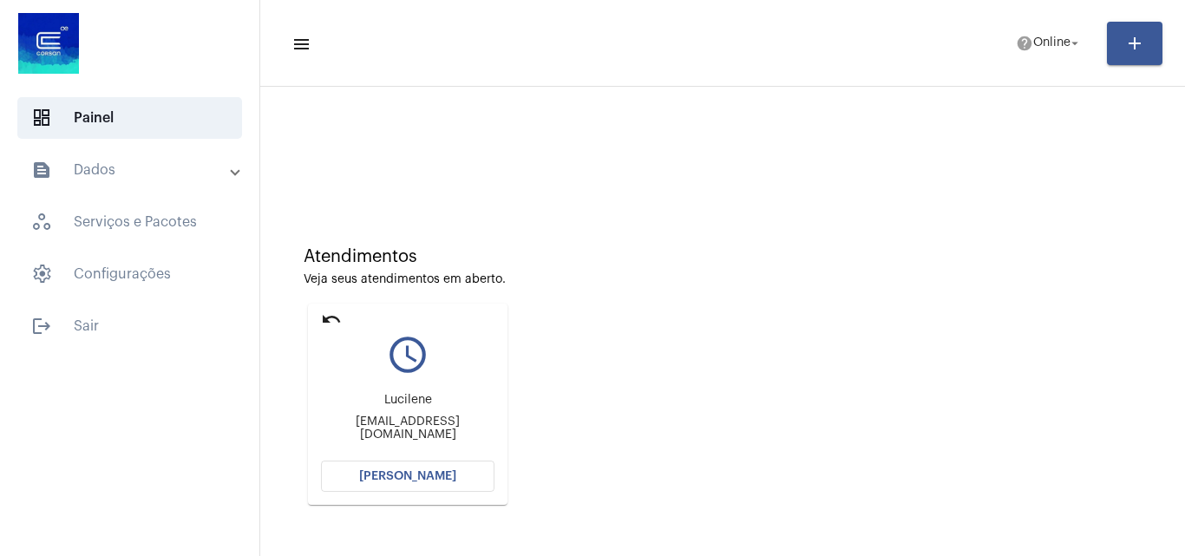
click at [429, 473] on span "[PERSON_NAME]" at bounding box center [407, 476] width 97 height 12
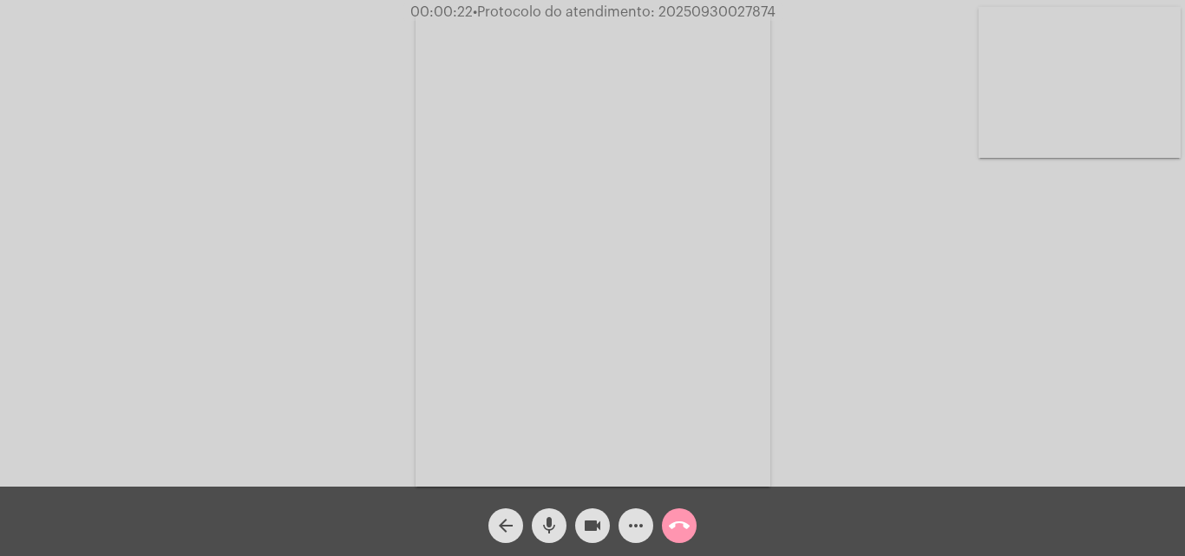
click at [583, 524] on mat-icon "videocam" at bounding box center [592, 525] width 21 height 21
click at [556, 530] on mat-icon "mic" at bounding box center [549, 525] width 21 height 21
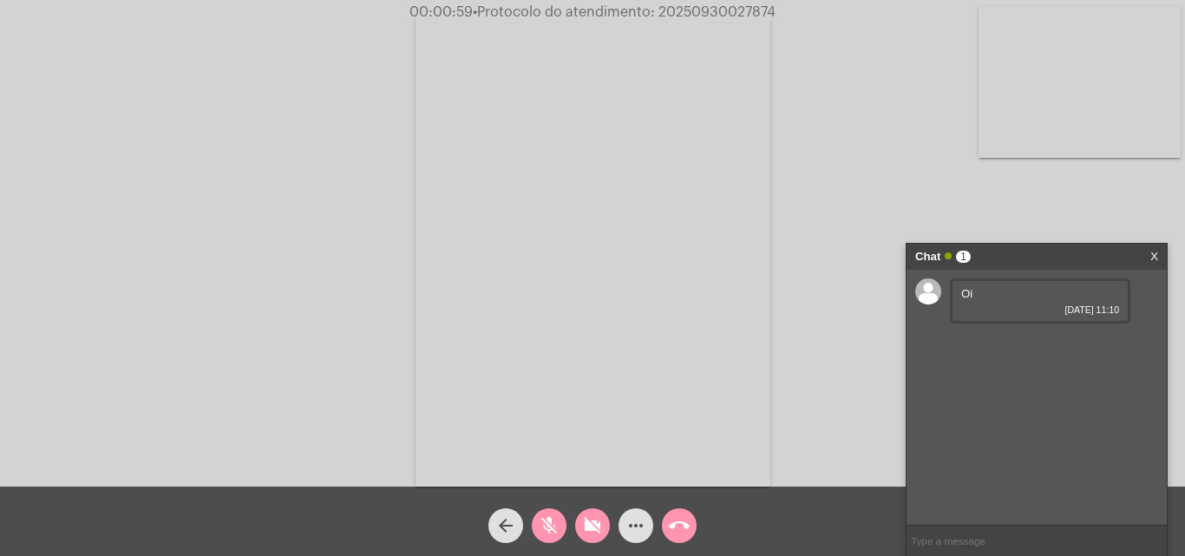
click at [591, 515] on mat-icon "videocam_off" at bounding box center [592, 525] width 21 height 21
click at [555, 524] on mat-icon "mic_off" at bounding box center [549, 525] width 21 height 21
click at [589, 512] on span "videocam" at bounding box center [592, 525] width 21 height 35
drag, startPoint x: 569, startPoint y: 514, endPoint x: 560, endPoint y: 523, distance: 13.5
click at [568, 514] on div "mic" at bounding box center [548, 521] width 43 height 43
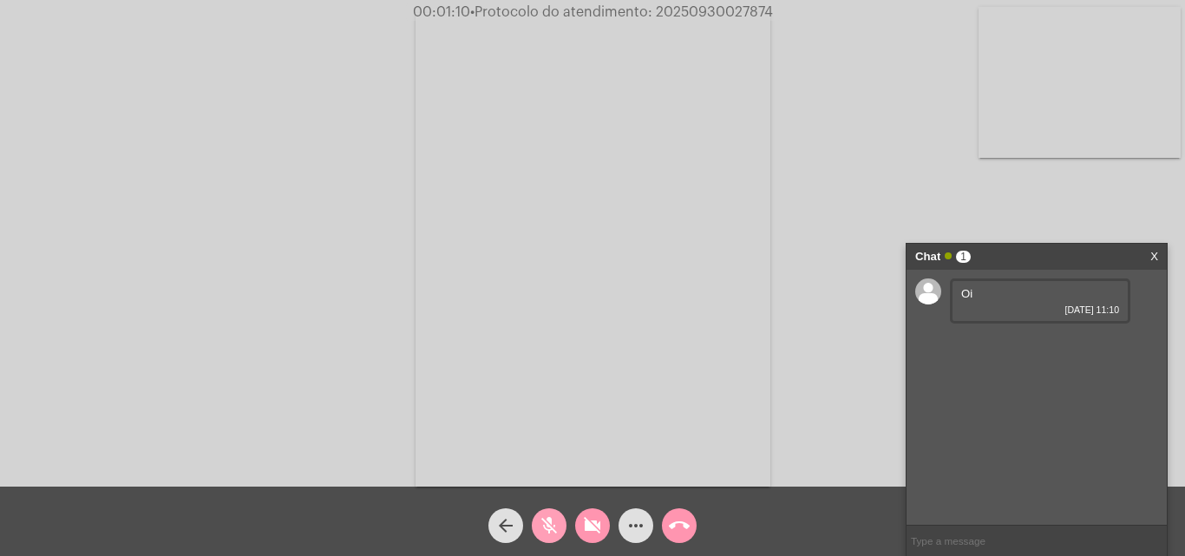
click at [560, 523] on button "mic_off" at bounding box center [549, 525] width 35 height 35
click at [560, 523] on button "mic" at bounding box center [549, 525] width 35 height 35
click at [606, 524] on button "videocam_off" at bounding box center [592, 525] width 35 height 35
click at [536, 527] on button "mic_off" at bounding box center [549, 525] width 35 height 35
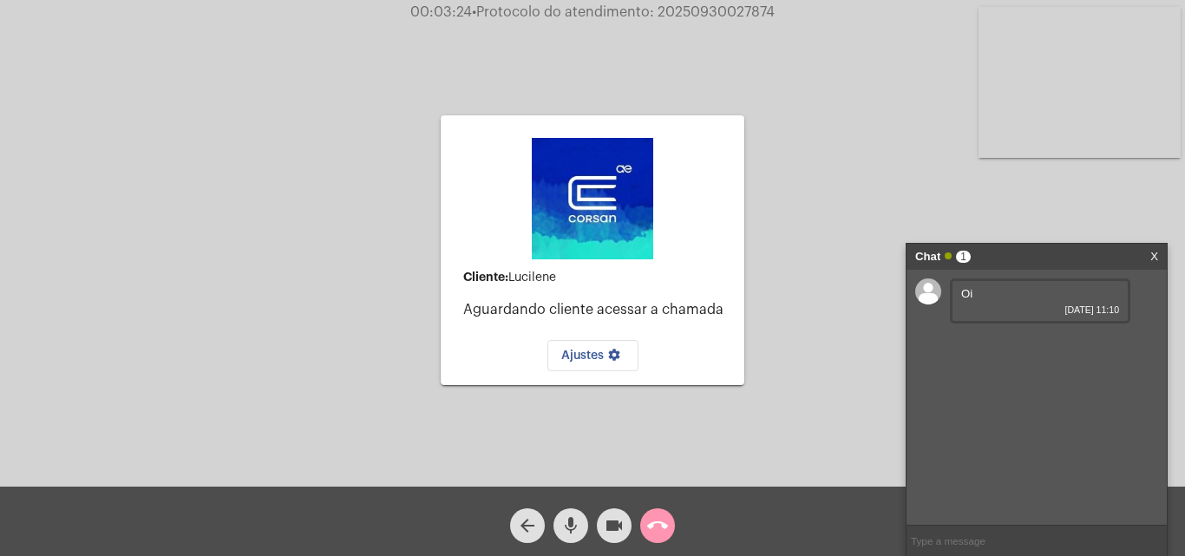
click at [555, 536] on div "mic" at bounding box center [570, 521] width 43 height 43
click at [561, 534] on mat-icon "mic_off" at bounding box center [570, 525] width 21 height 21
click at [552, 517] on div "mic" at bounding box center [570, 521] width 43 height 43
click at [583, 523] on button "mic_off" at bounding box center [570, 525] width 35 height 35
click at [583, 523] on button "mic" at bounding box center [570, 525] width 35 height 35
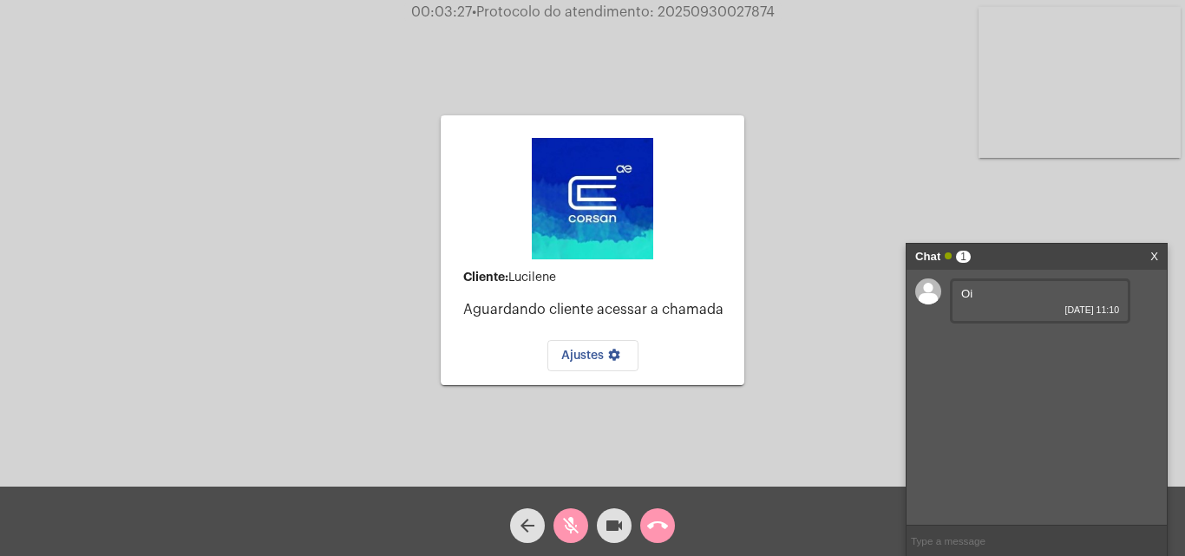
click at [604, 524] on mat-icon "videocam" at bounding box center [614, 525] width 21 height 21
click at [672, 527] on button "call_end" at bounding box center [657, 525] width 35 height 35
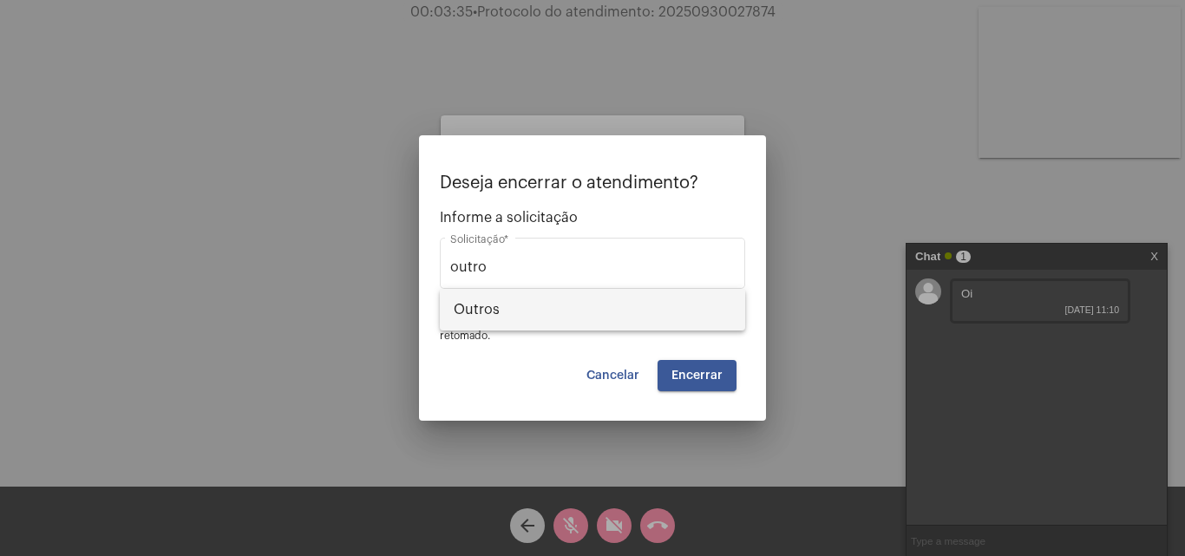
drag, startPoint x: 730, startPoint y: 276, endPoint x: 714, endPoint y: 310, distance: 37.6
click at [725, 279] on div "outro Solicitação *" at bounding box center [592, 261] width 285 height 55
click at [710, 317] on span "Outros" at bounding box center [593, 310] width 278 height 42
type input "Outros"
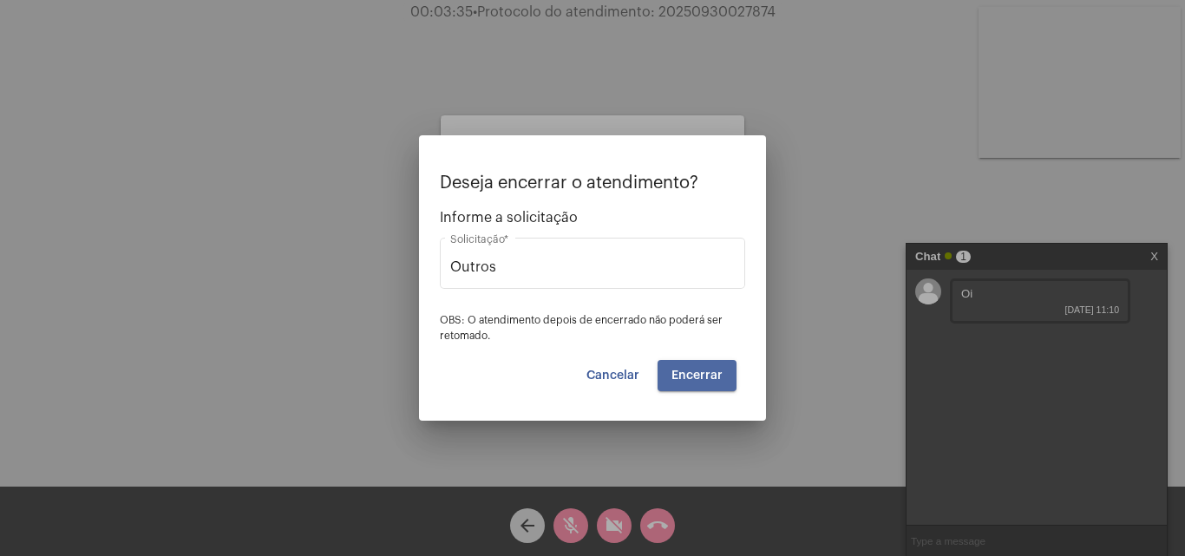
click at [708, 374] on span "Encerrar" at bounding box center [696, 376] width 51 height 12
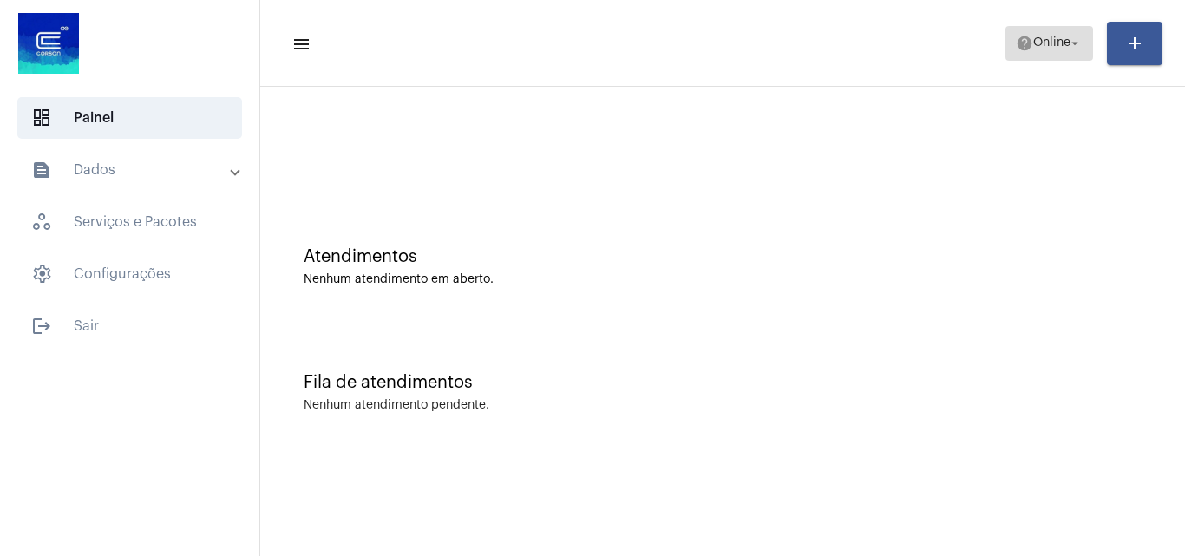
click at [1064, 38] on span "Online" at bounding box center [1051, 43] width 37 height 12
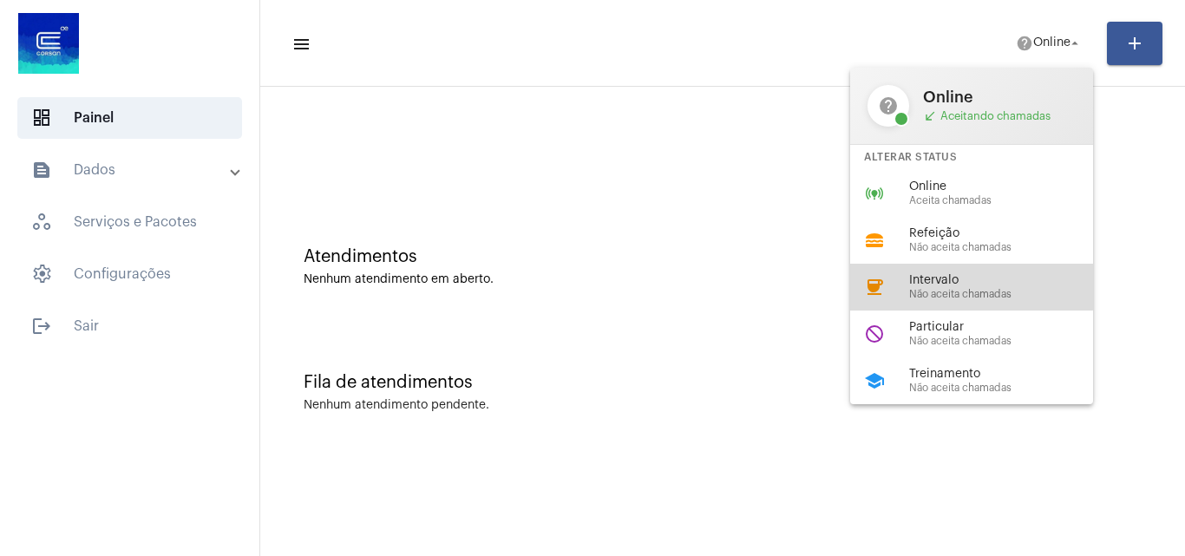
click at [957, 272] on div "coffee Intervalo Não aceita chamadas" at bounding box center [985, 287] width 271 height 47
